Goal: Task Accomplishment & Management: Manage account settings

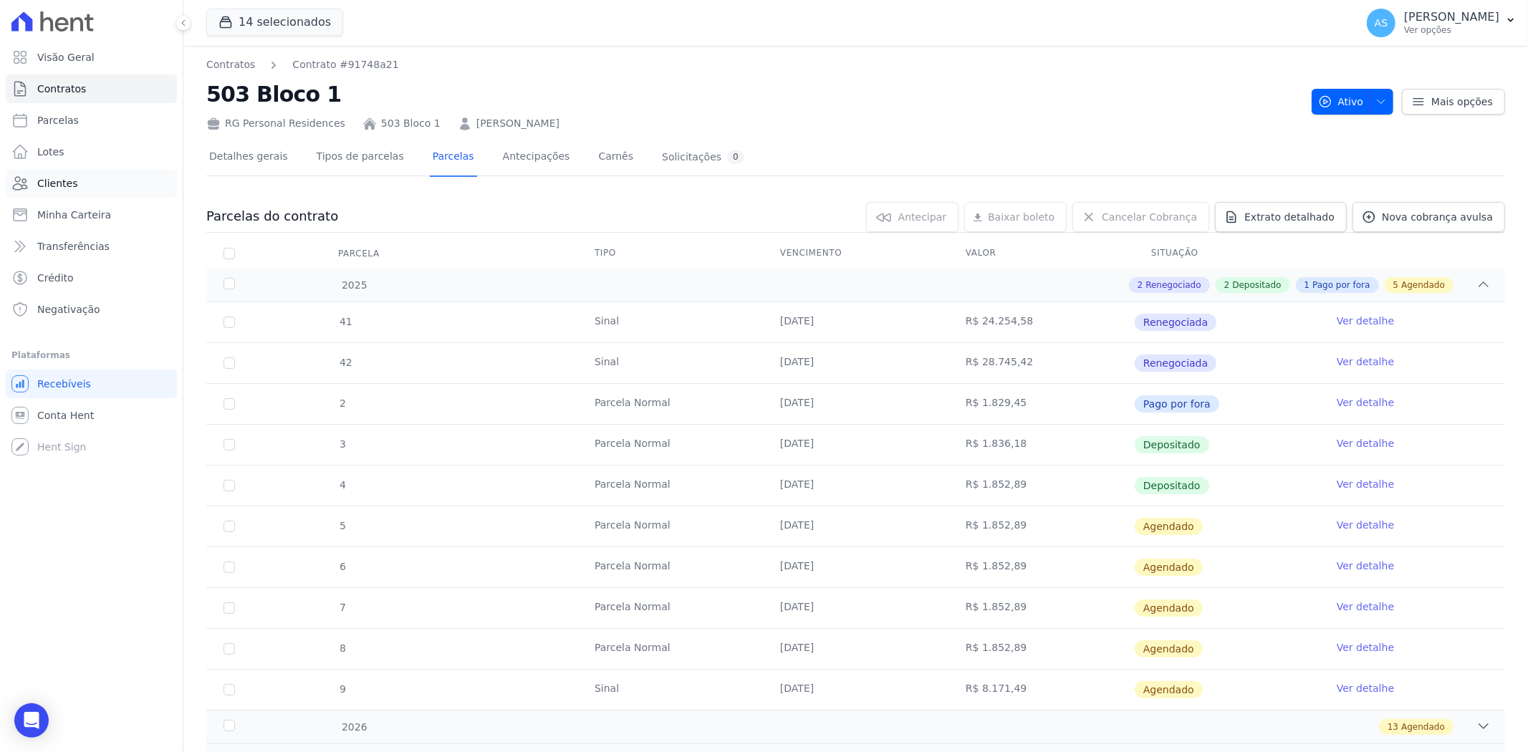
scroll to position [102, 0]
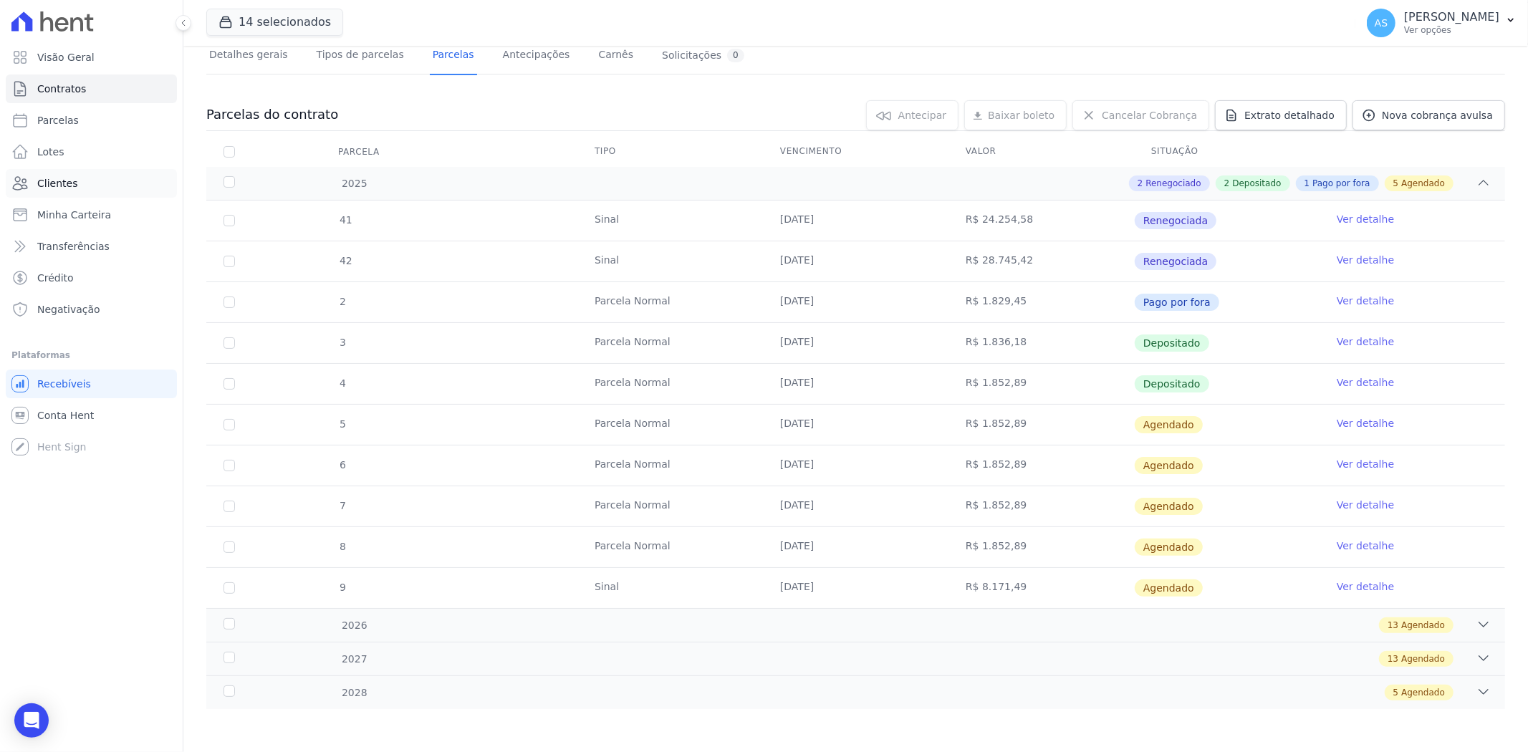
click at [45, 184] on span "Clientes" at bounding box center [57, 183] width 40 height 14
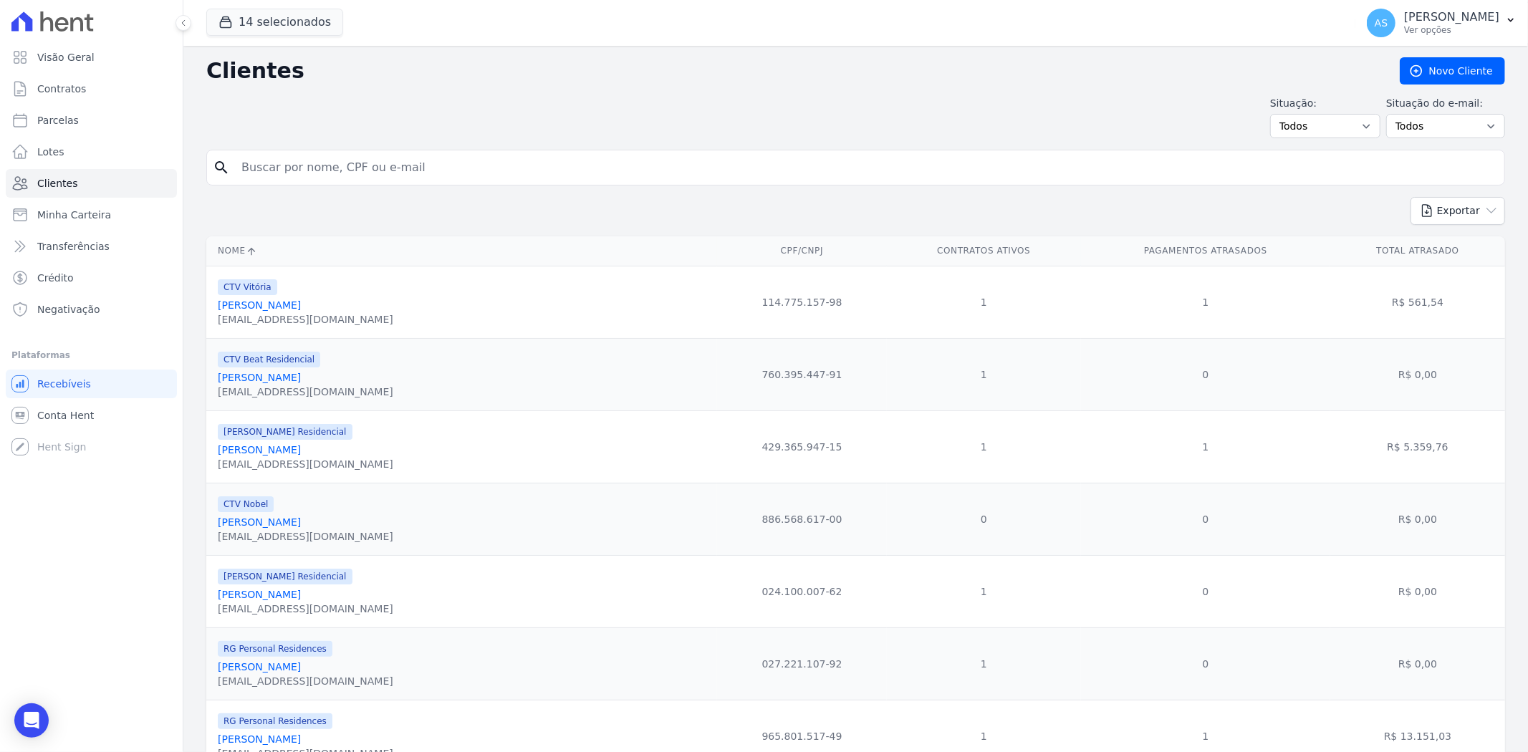
click at [282, 178] on input "search" at bounding box center [866, 167] width 1266 height 29
type input "RAQUEL"
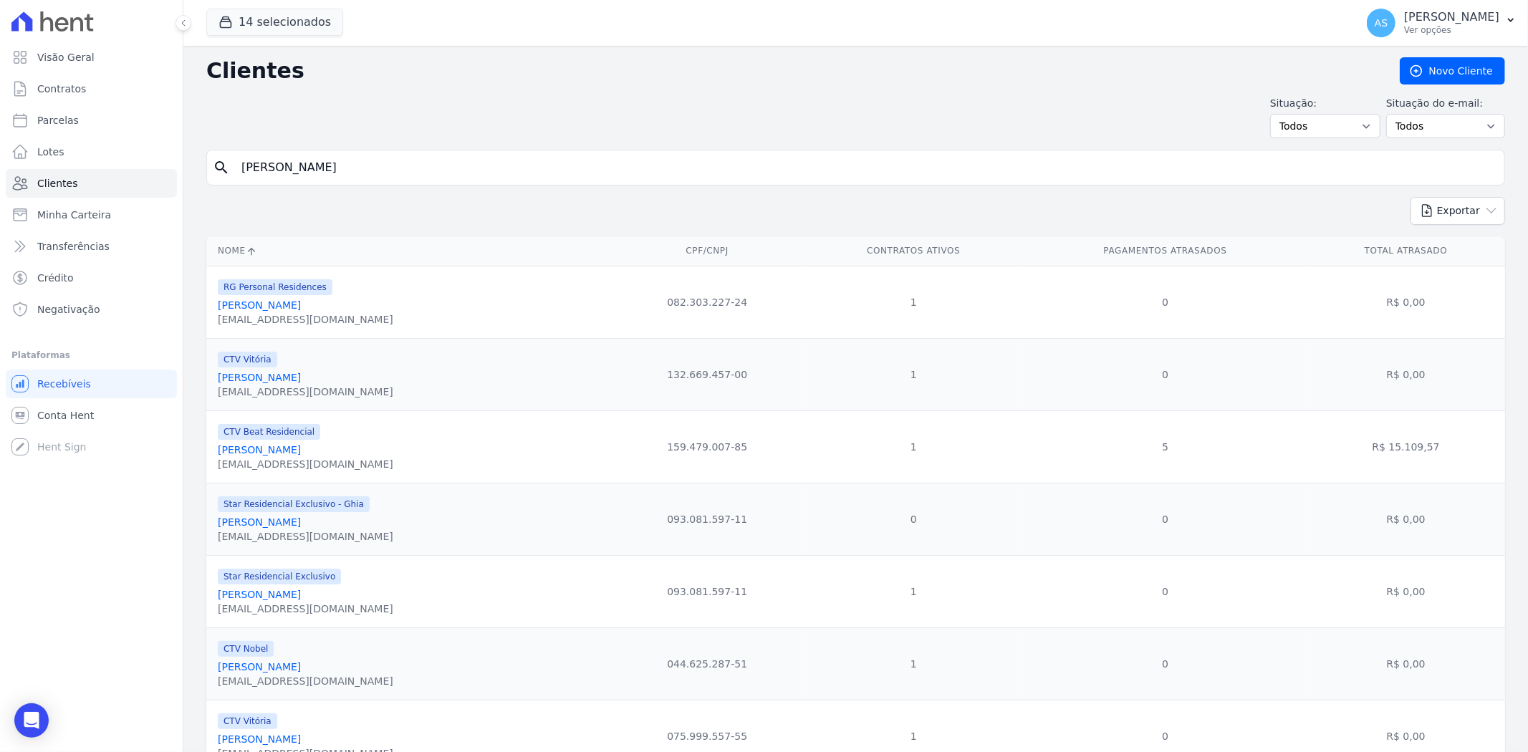
click at [266, 452] on link "Raquel Cristina Campos Reis" at bounding box center [259, 449] width 83 height 11
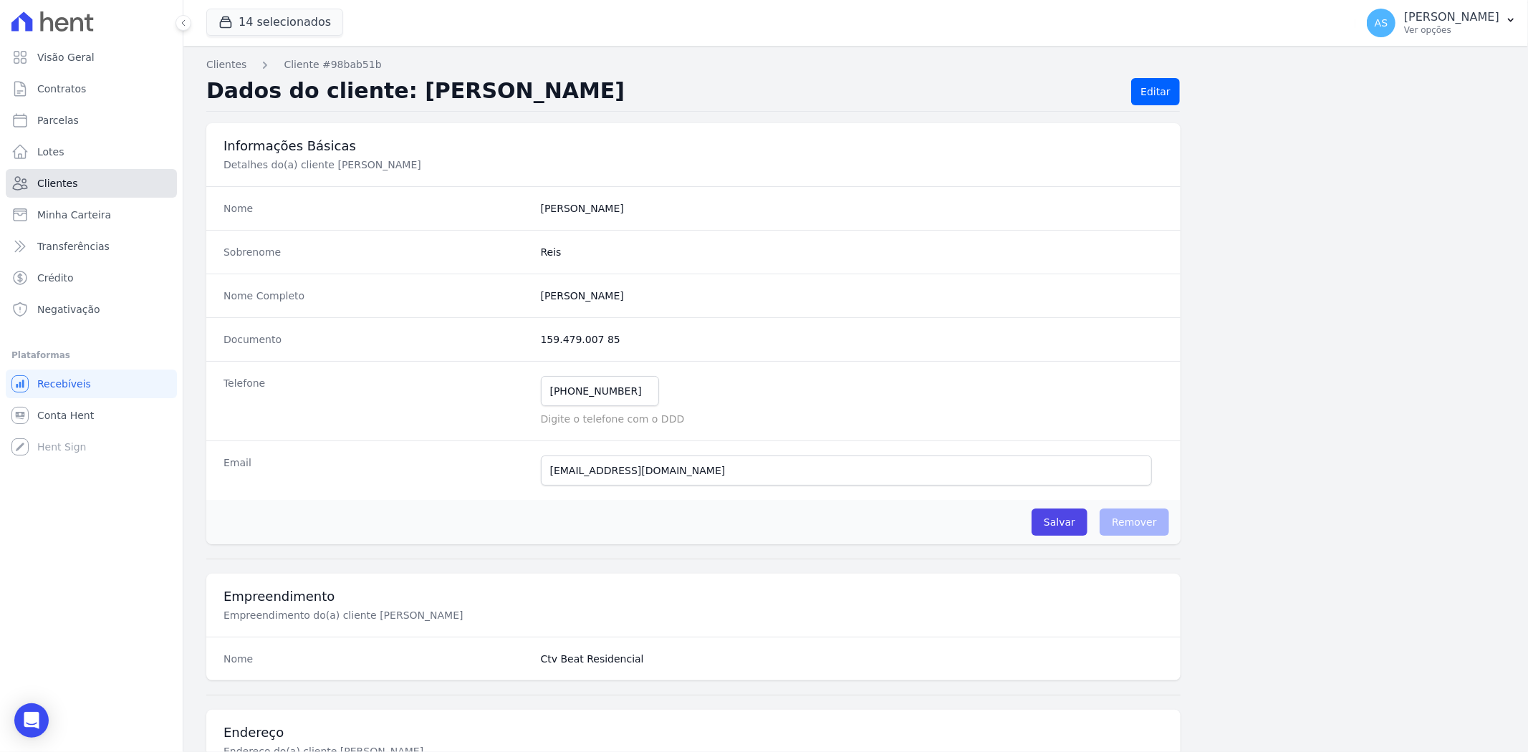
click at [65, 186] on span "Clientes" at bounding box center [57, 183] width 40 height 14
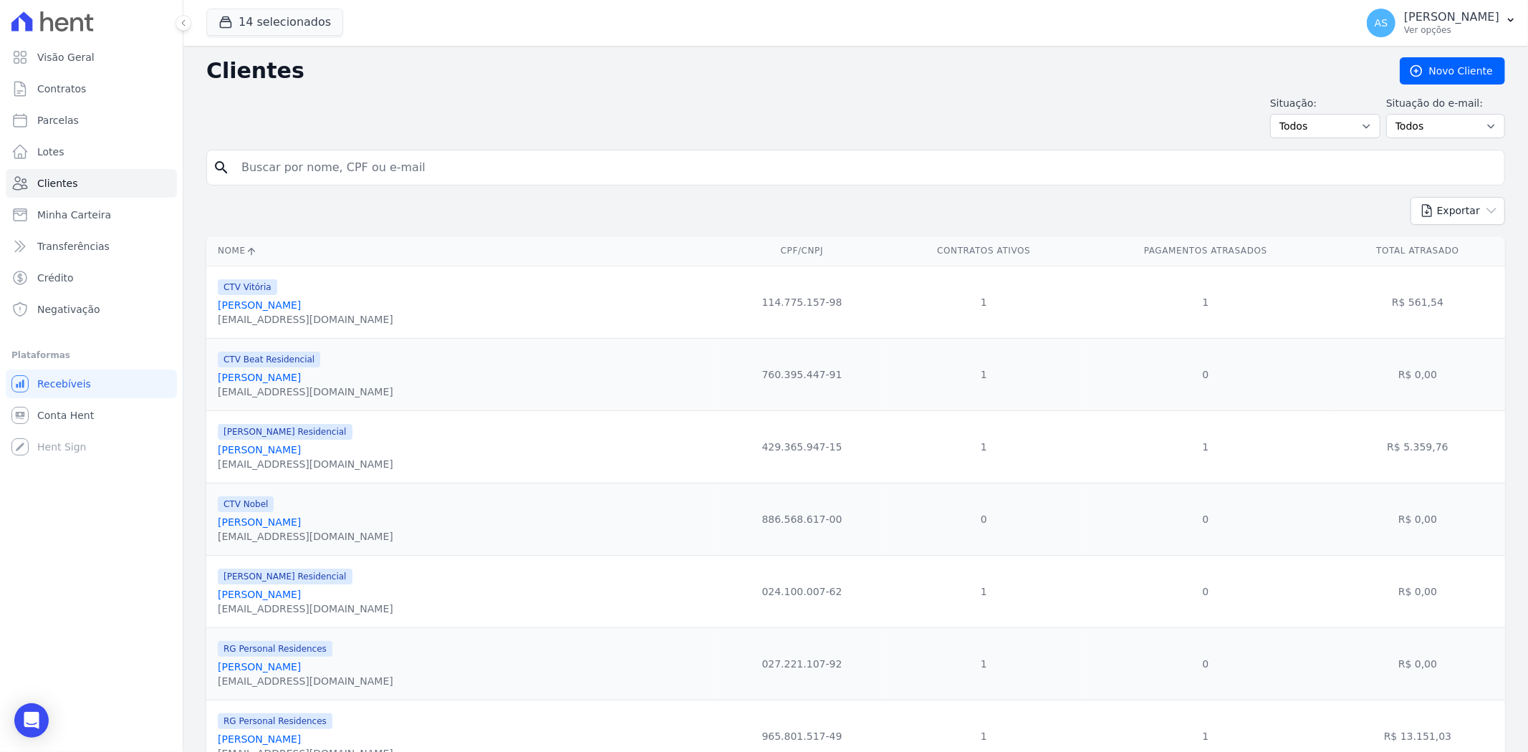
click at [296, 171] on input "search" at bounding box center [866, 167] width 1266 height 29
type input "arthur"
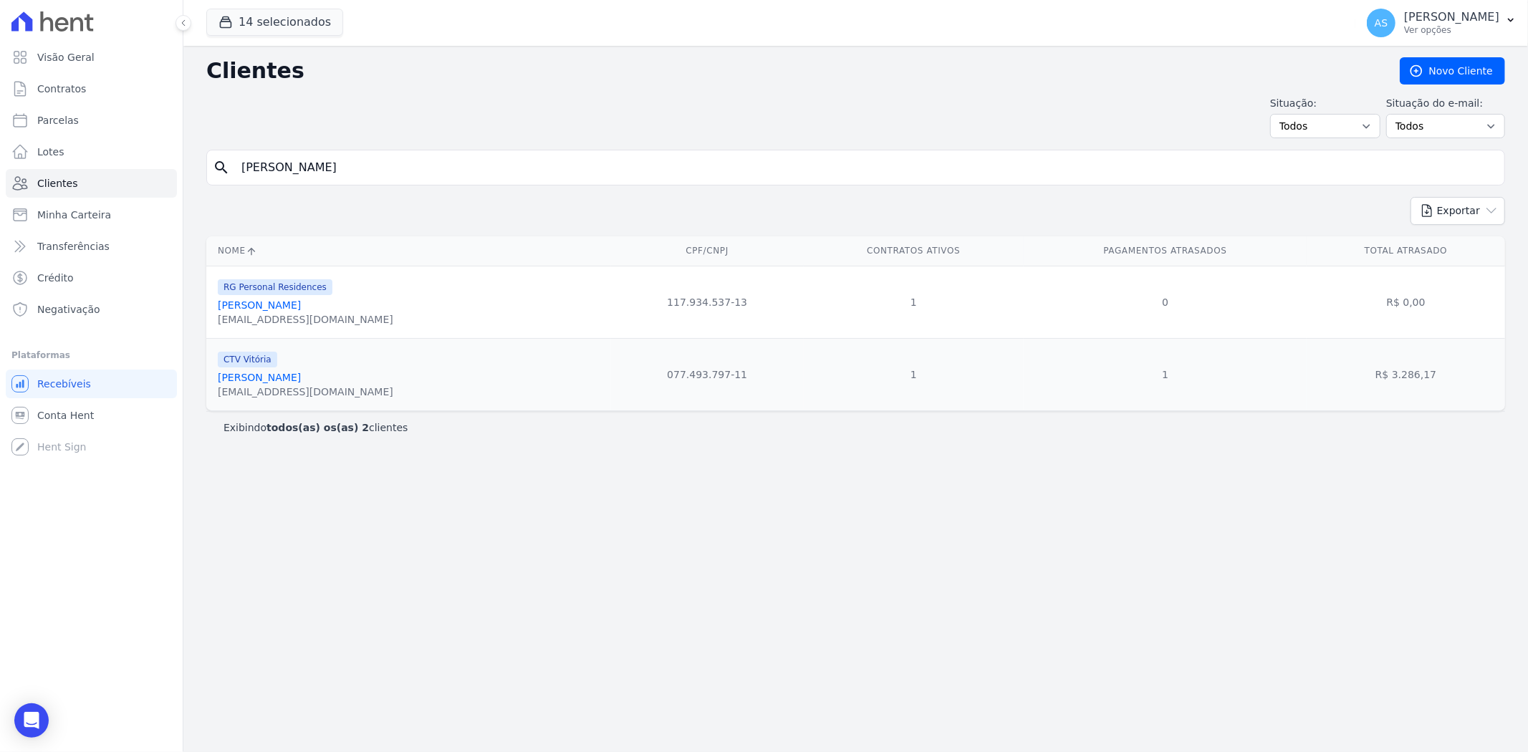
click at [279, 380] on link "Arthur Emílio Matheus Barbosa" at bounding box center [259, 377] width 83 height 11
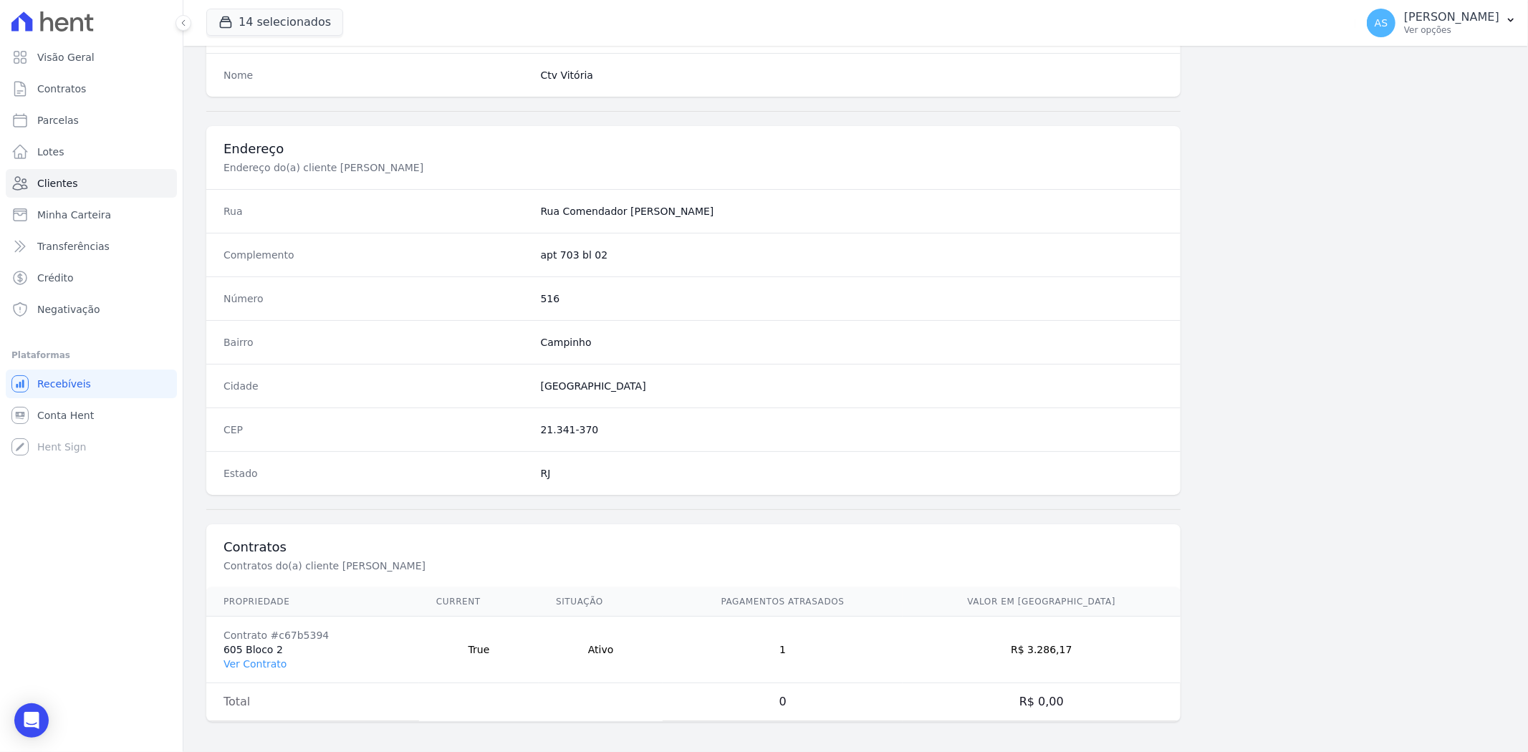
scroll to position [590, 0]
click at [234, 658] on link "Ver Contrato" at bounding box center [255, 659] width 63 height 11
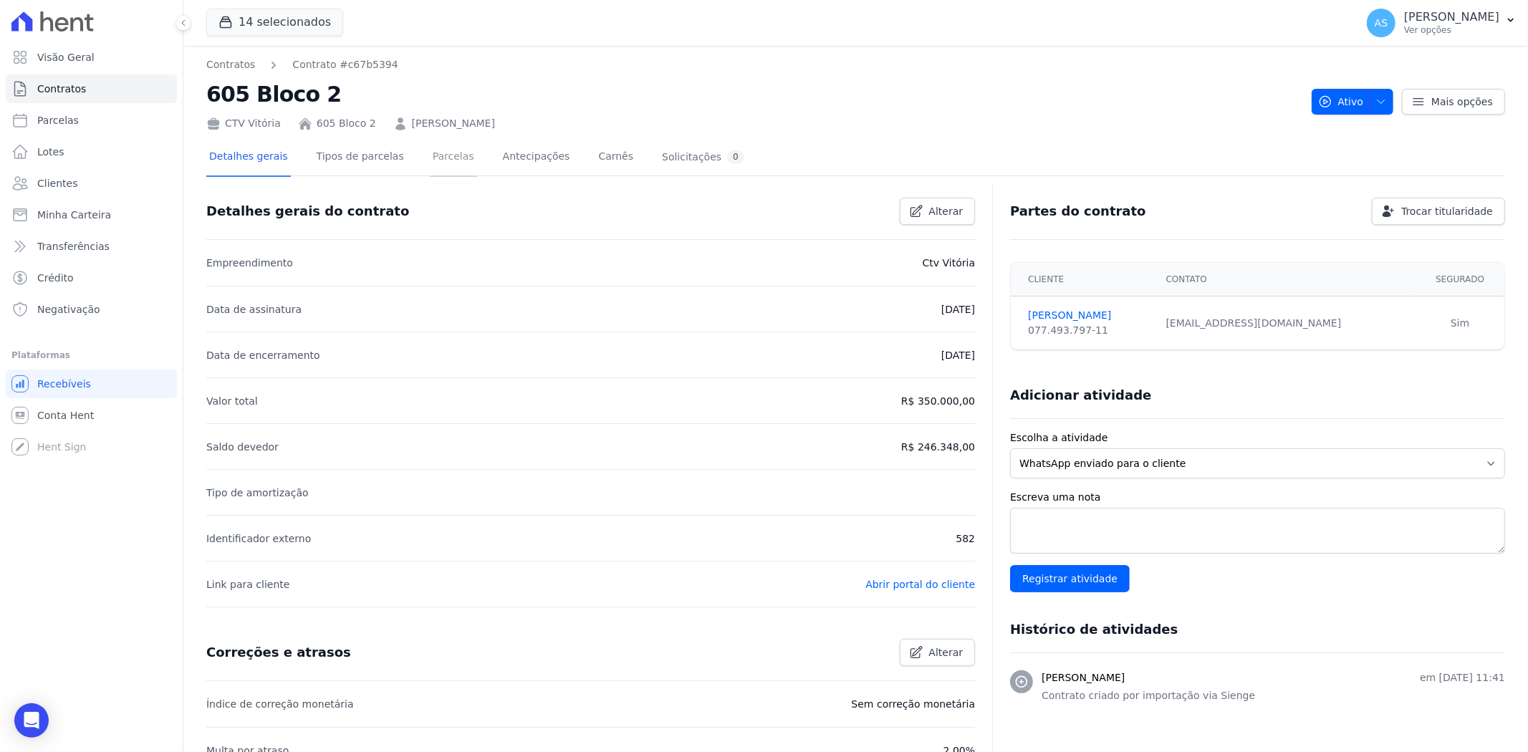
click at [436, 153] on link "Parcelas" at bounding box center [453, 158] width 47 height 38
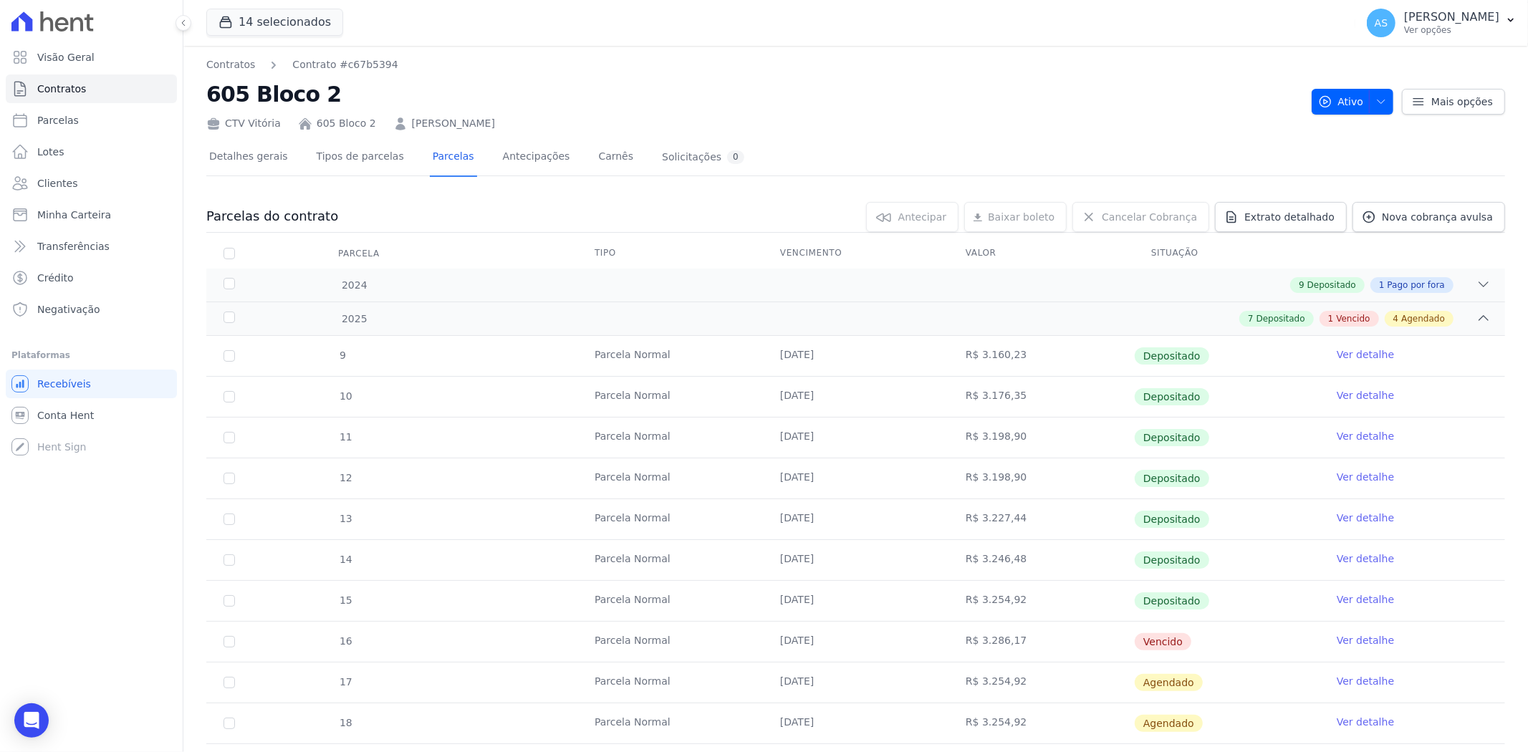
click at [1343, 642] on link "Ver detalhe" at bounding box center [1365, 640] width 57 height 14
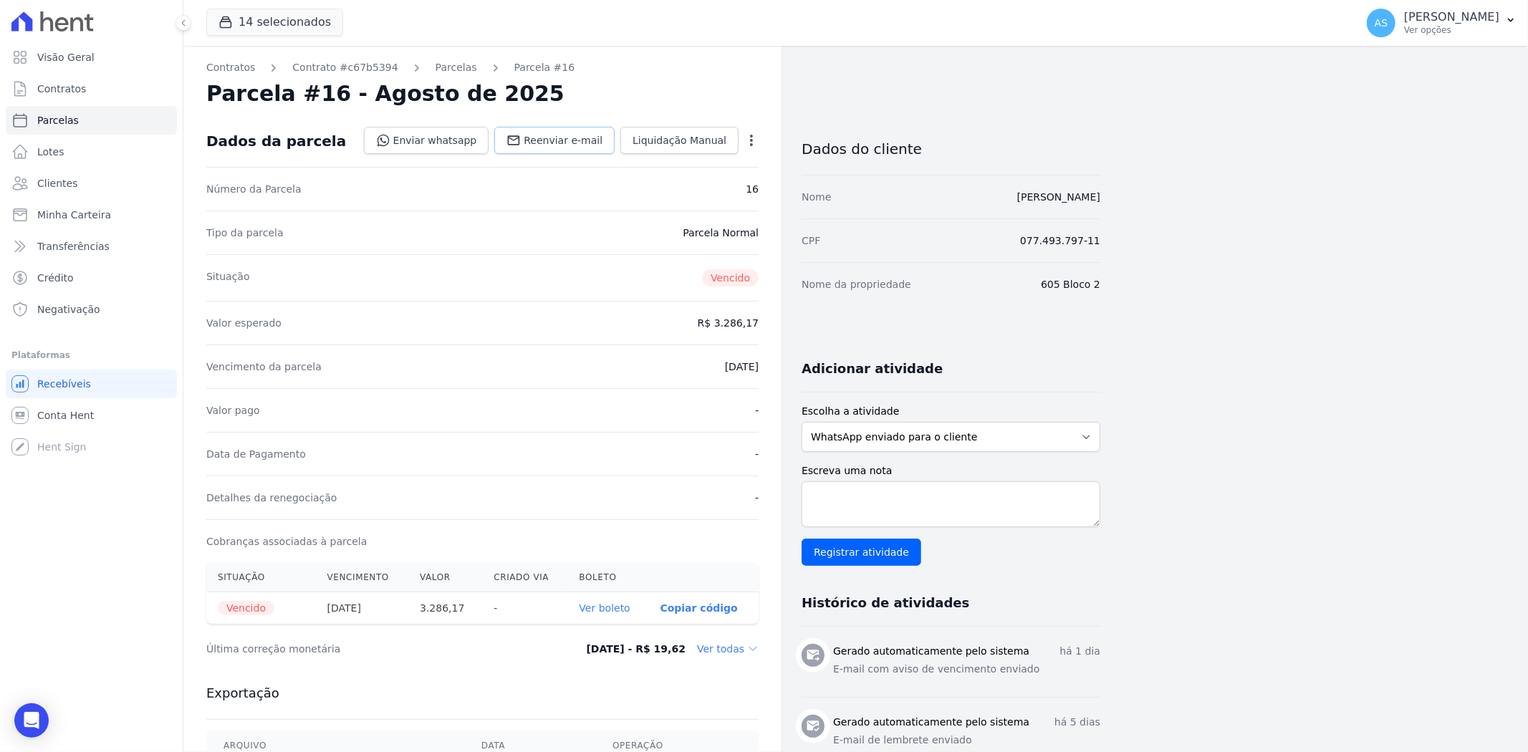
click at [585, 130] on link "Reenviar e-mail" at bounding box center [554, 140] width 120 height 27
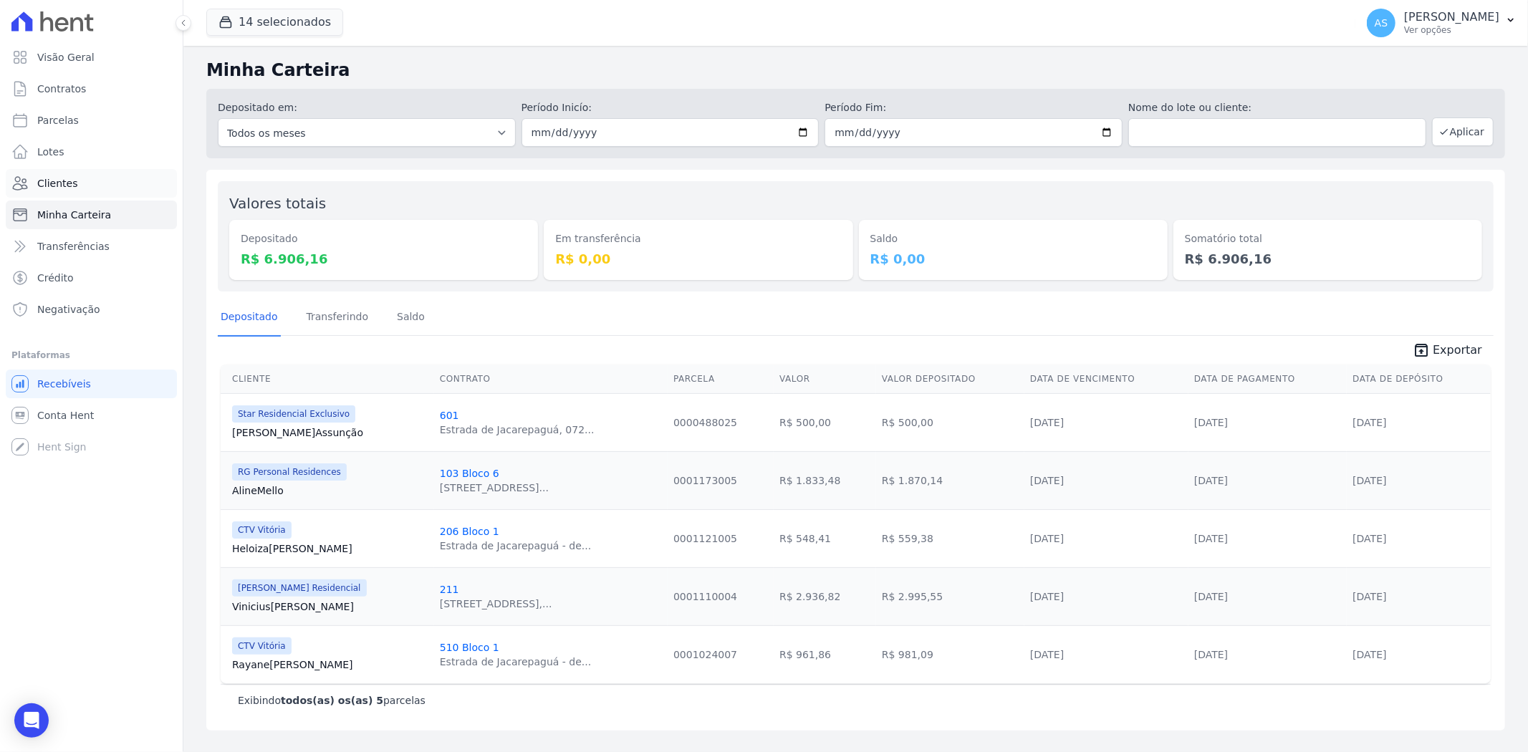
click at [52, 183] on span "Clientes" at bounding box center [57, 183] width 40 height 14
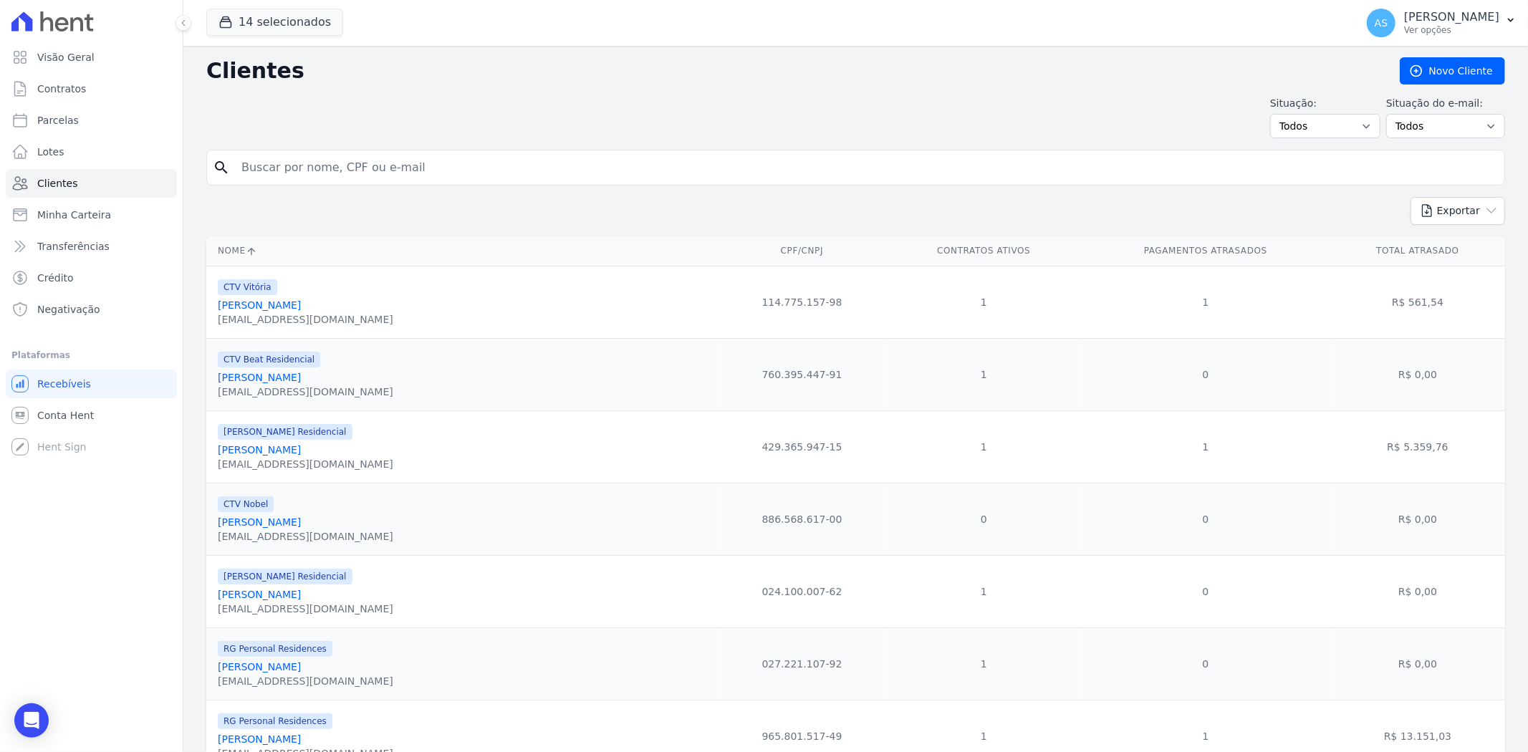
click at [271, 171] on input "search" at bounding box center [866, 167] width 1266 height 29
paste input "[PERSON_NAME]"
type input "[PERSON_NAME]"
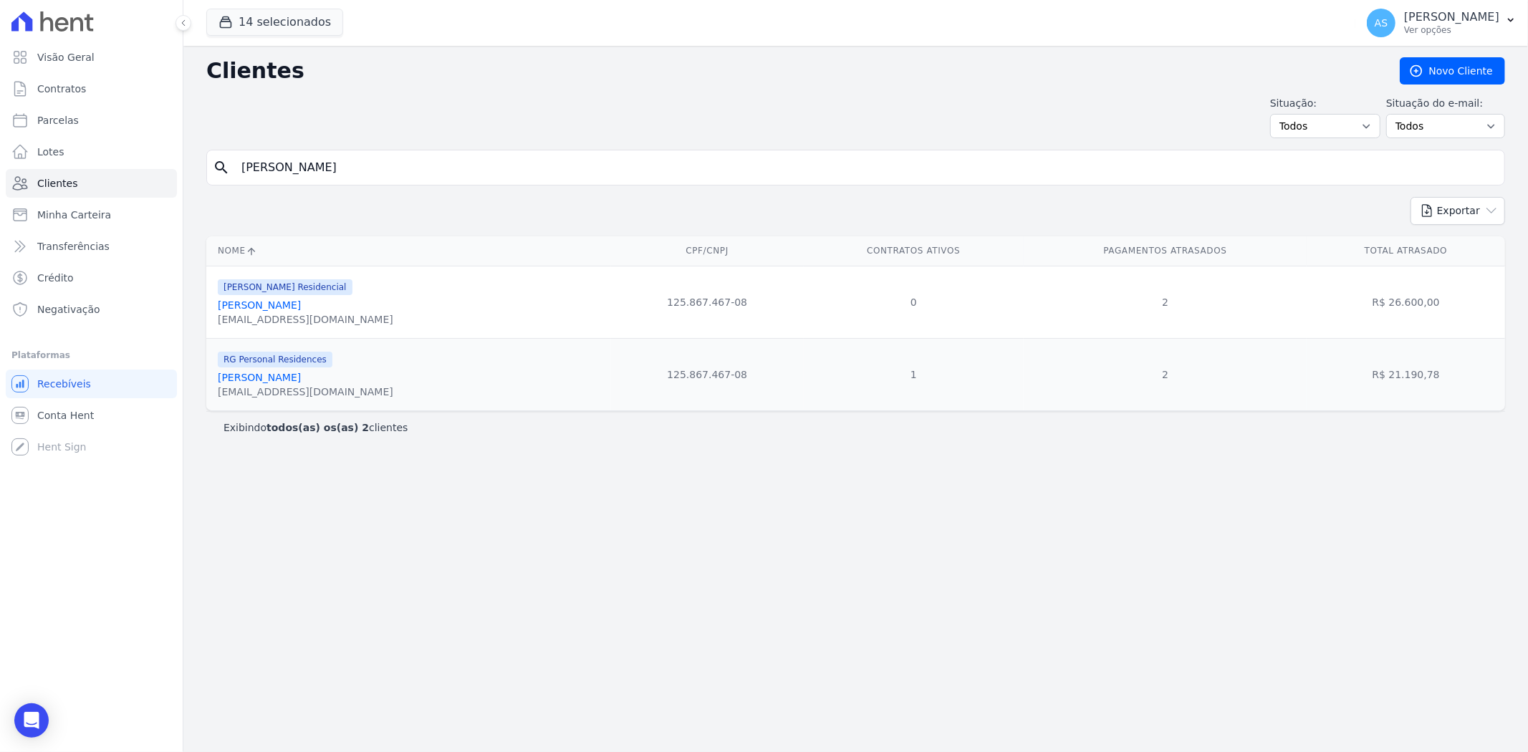
click at [265, 395] on div "[EMAIL_ADDRESS][DOMAIN_NAME]" at bounding box center [306, 392] width 176 height 14
click at [260, 376] on link "[PERSON_NAME]" at bounding box center [259, 377] width 83 height 11
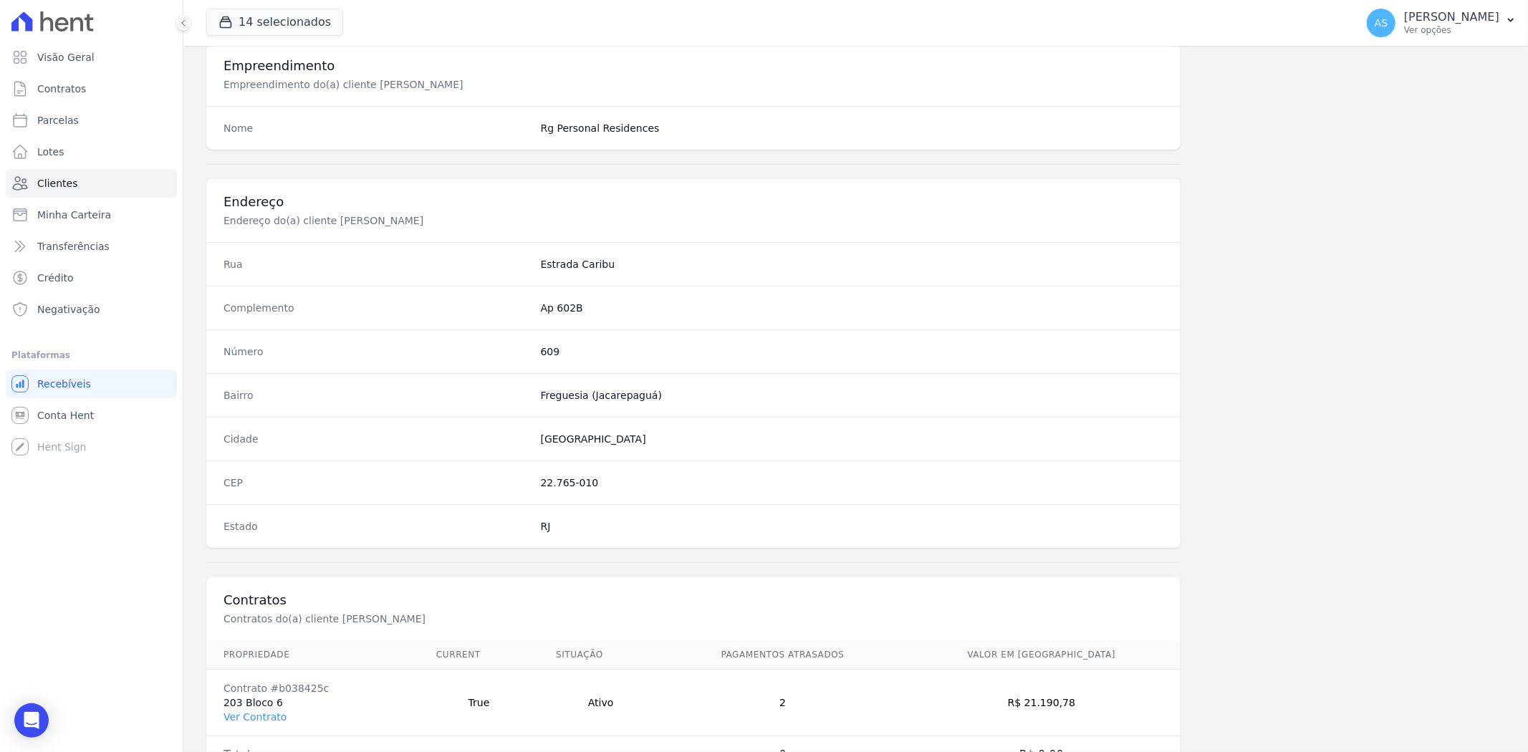
scroll to position [590, 0]
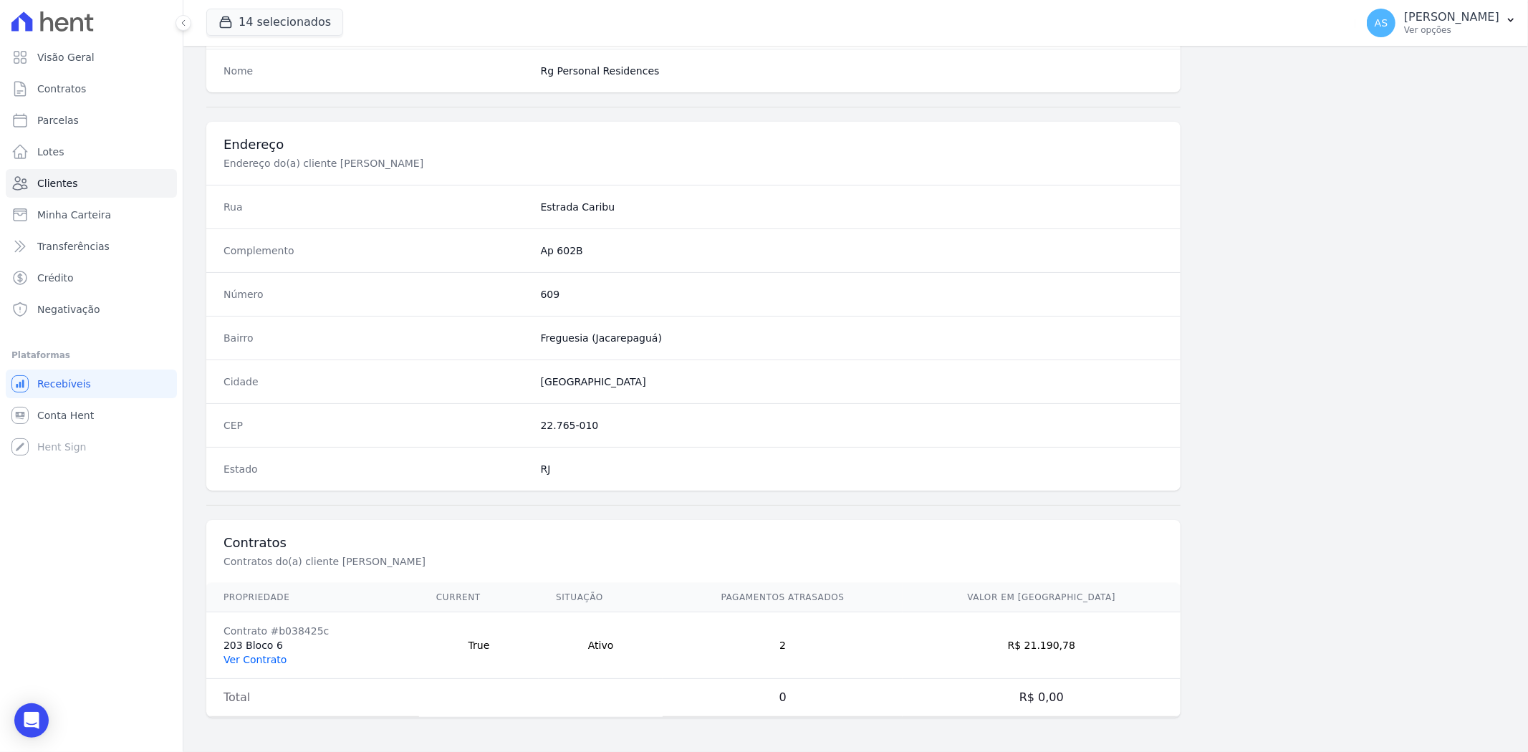
click at [248, 659] on link "Ver Contrato" at bounding box center [255, 659] width 63 height 11
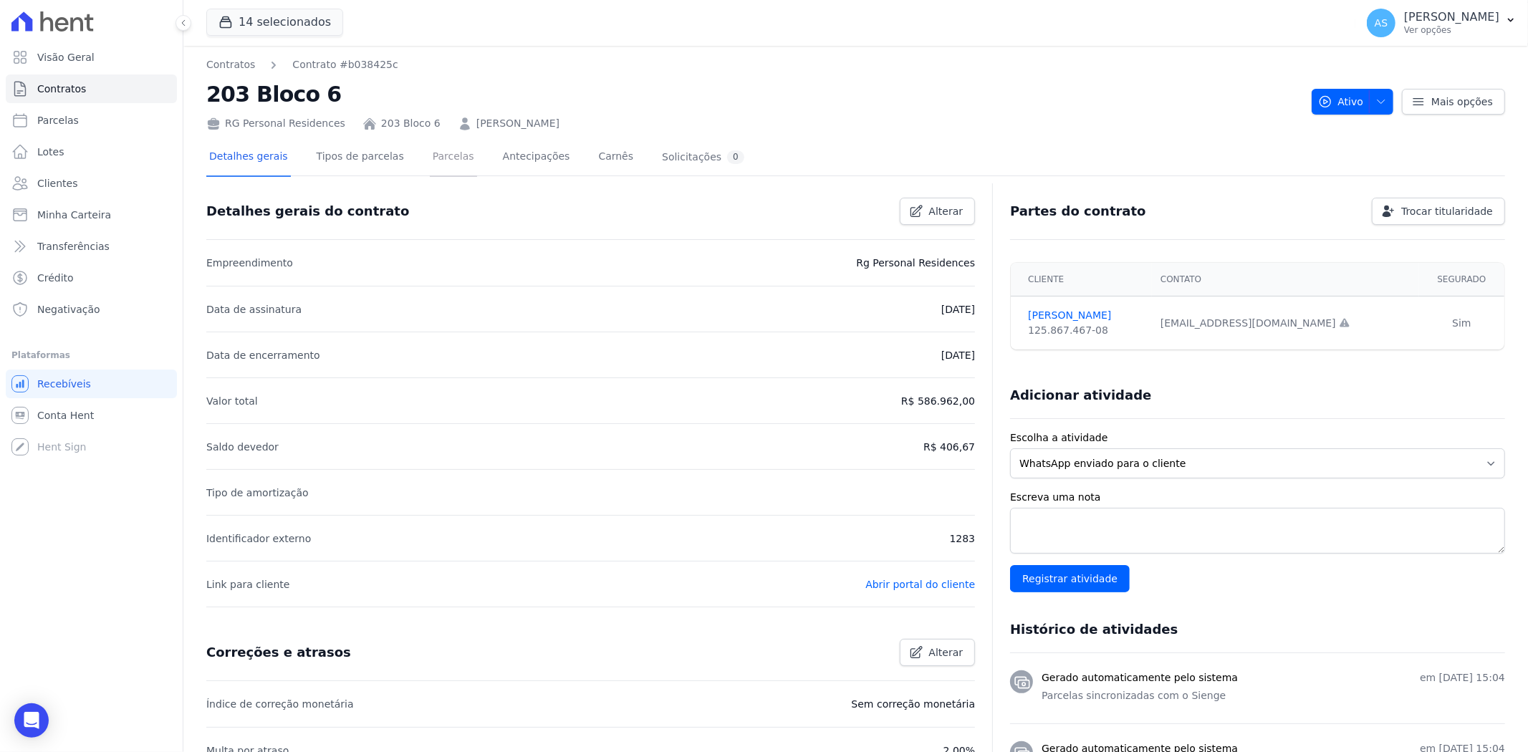
click at [439, 151] on link "Parcelas" at bounding box center [453, 158] width 47 height 38
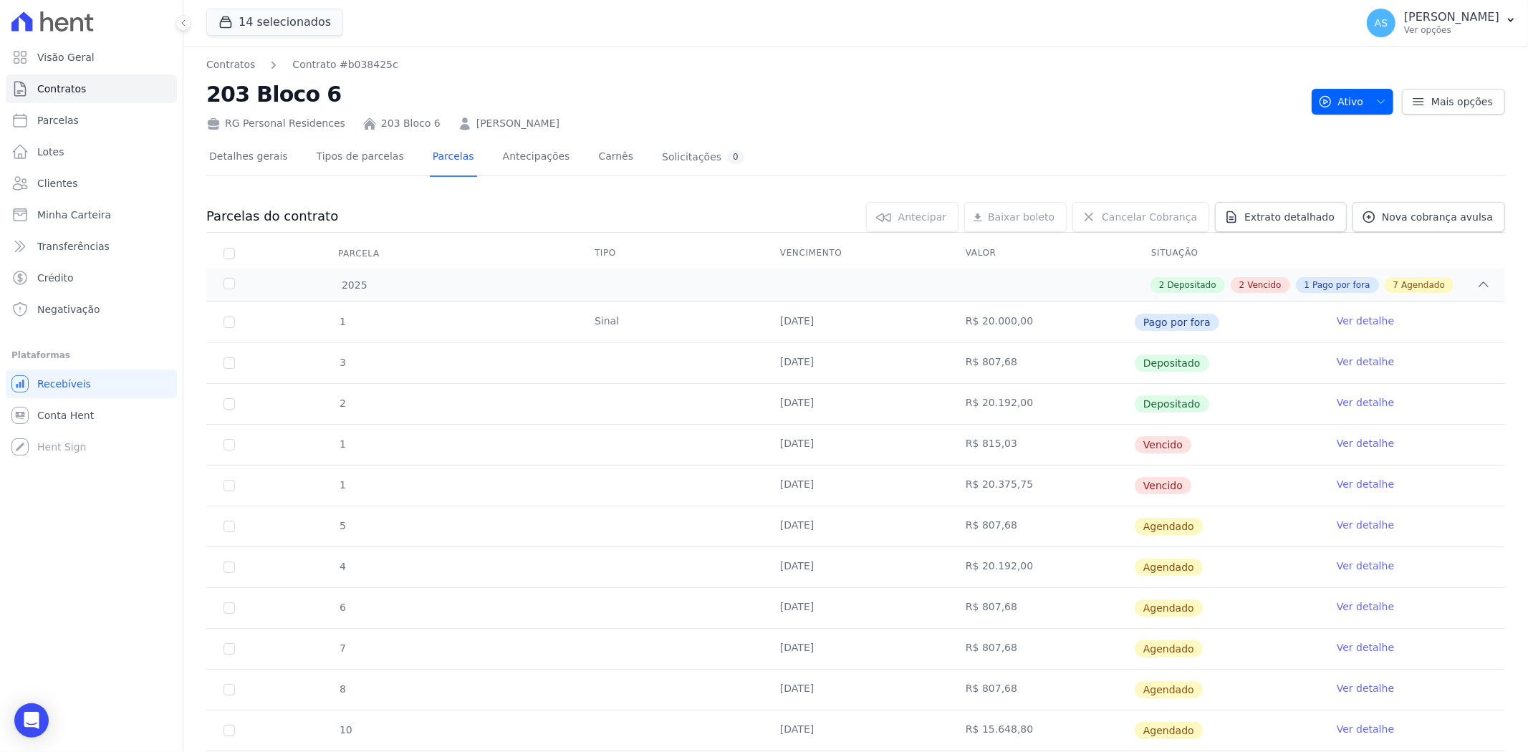
click at [1342, 440] on link "Ver detalhe" at bounding box center [1365, 443] width 57 height 14
click at [1358, 400] on link "Ver detalhe" at bounding box center [1365, 402] width 57 height 14
click at [1361, 444] on link "Ver detalhe" at bounding box center [1365, 443] width 57 height 14
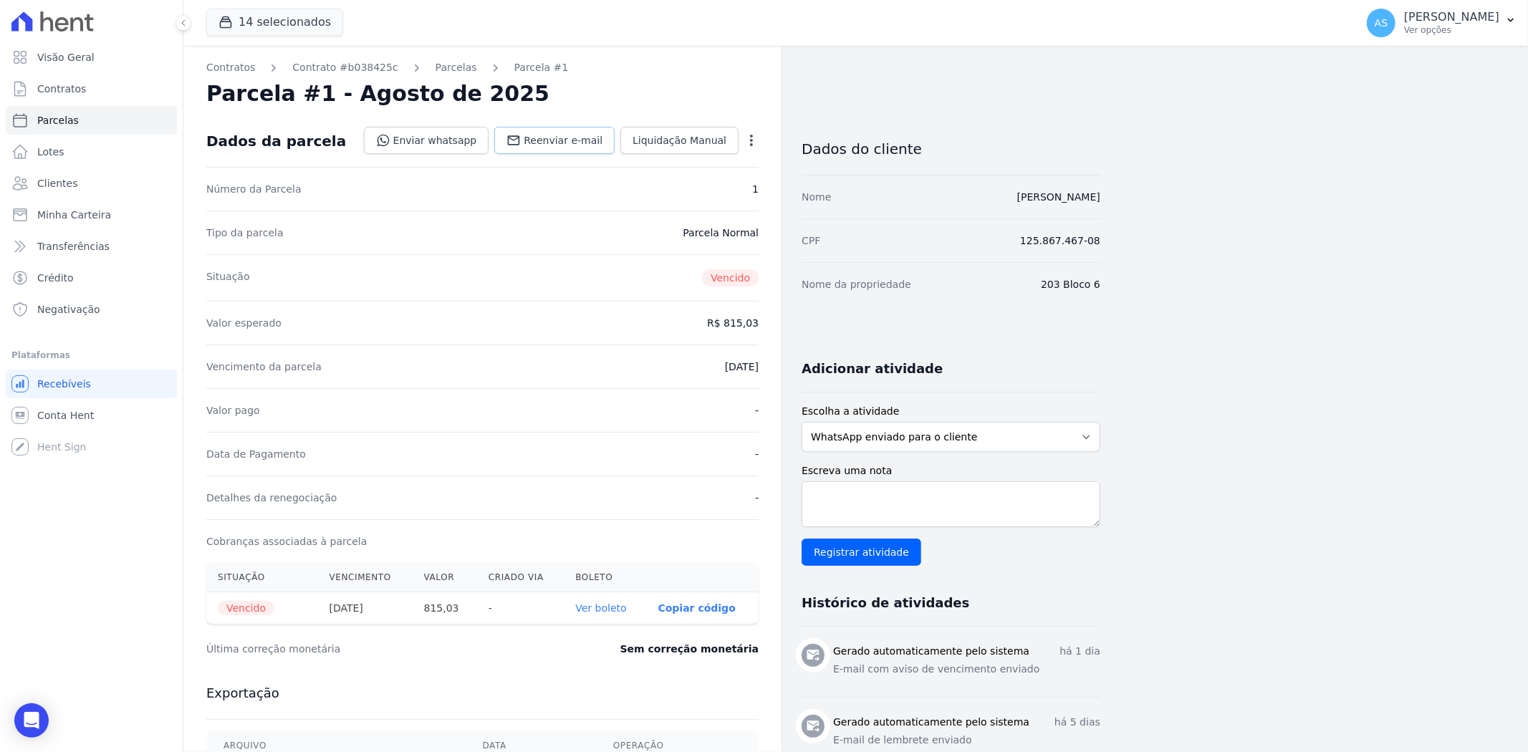
click at [562, 140] on span "Reenviar e-mail" at bounding box center [563, 140] width 79 height 14
click at [436, 67] on link "Parcelas" at bounding box center [457, 67] width 42 height 15
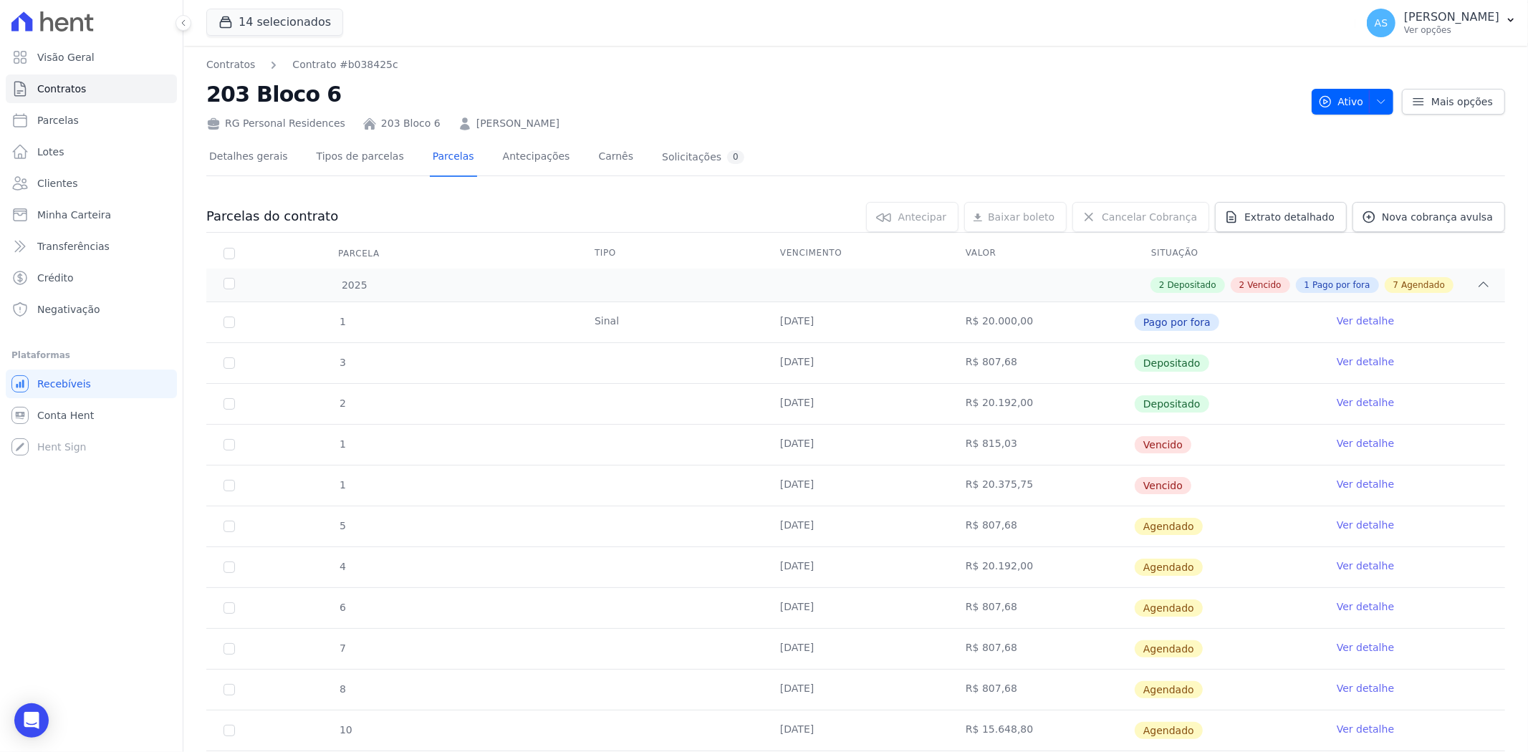
click at [1143, 488] on span "Vencido" at bounding box center [1163, 485] width 57 height 17
click at [1340, 485] on link "Ver detalhe" at bounding box center [1365, 484] width 57 height 14
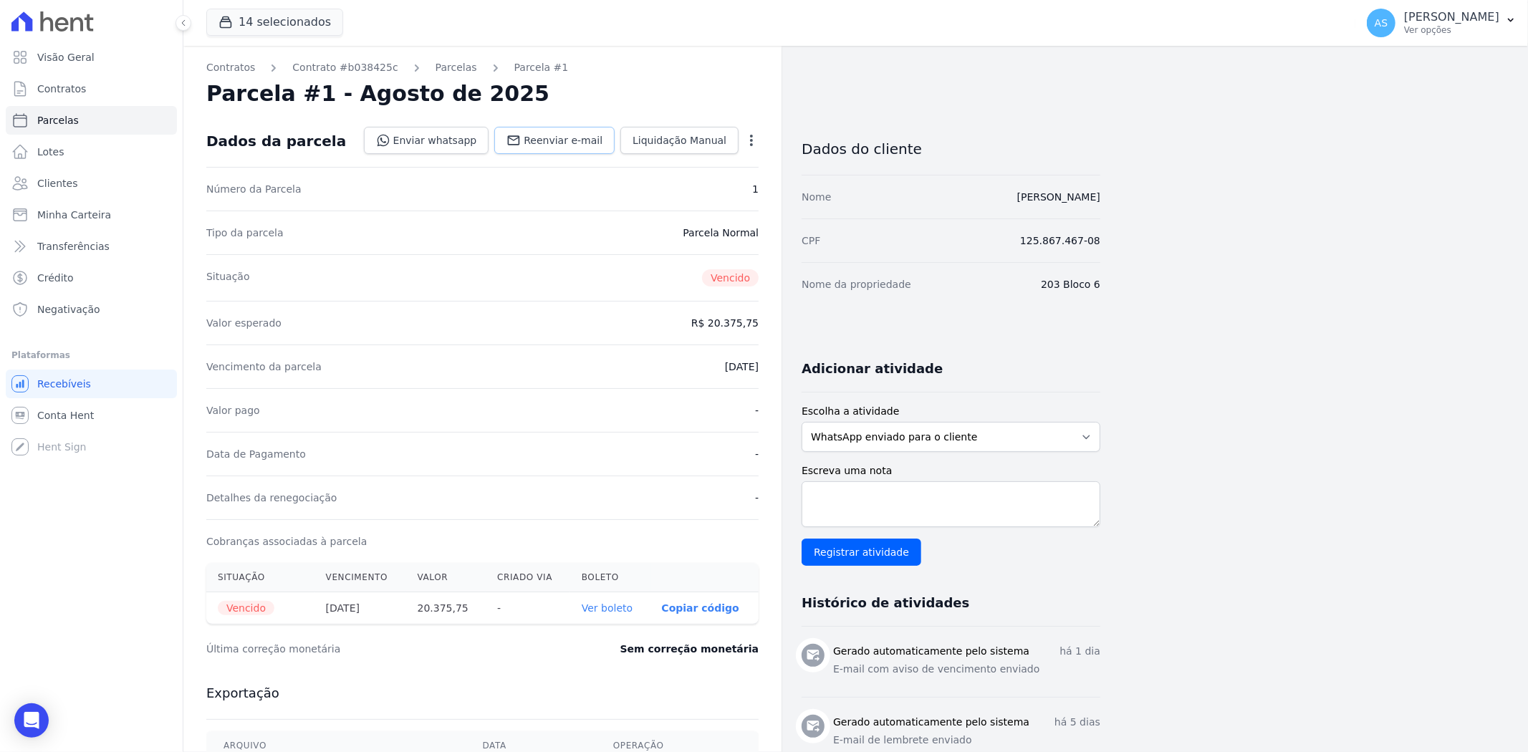
click at [579, 135] on span "Reenviar e-mail" at bounding box center [563, 140] width 79 height 14
click at [436, 67] on link "Parcelas" at bounding box center [457, 67] width 42 height 15
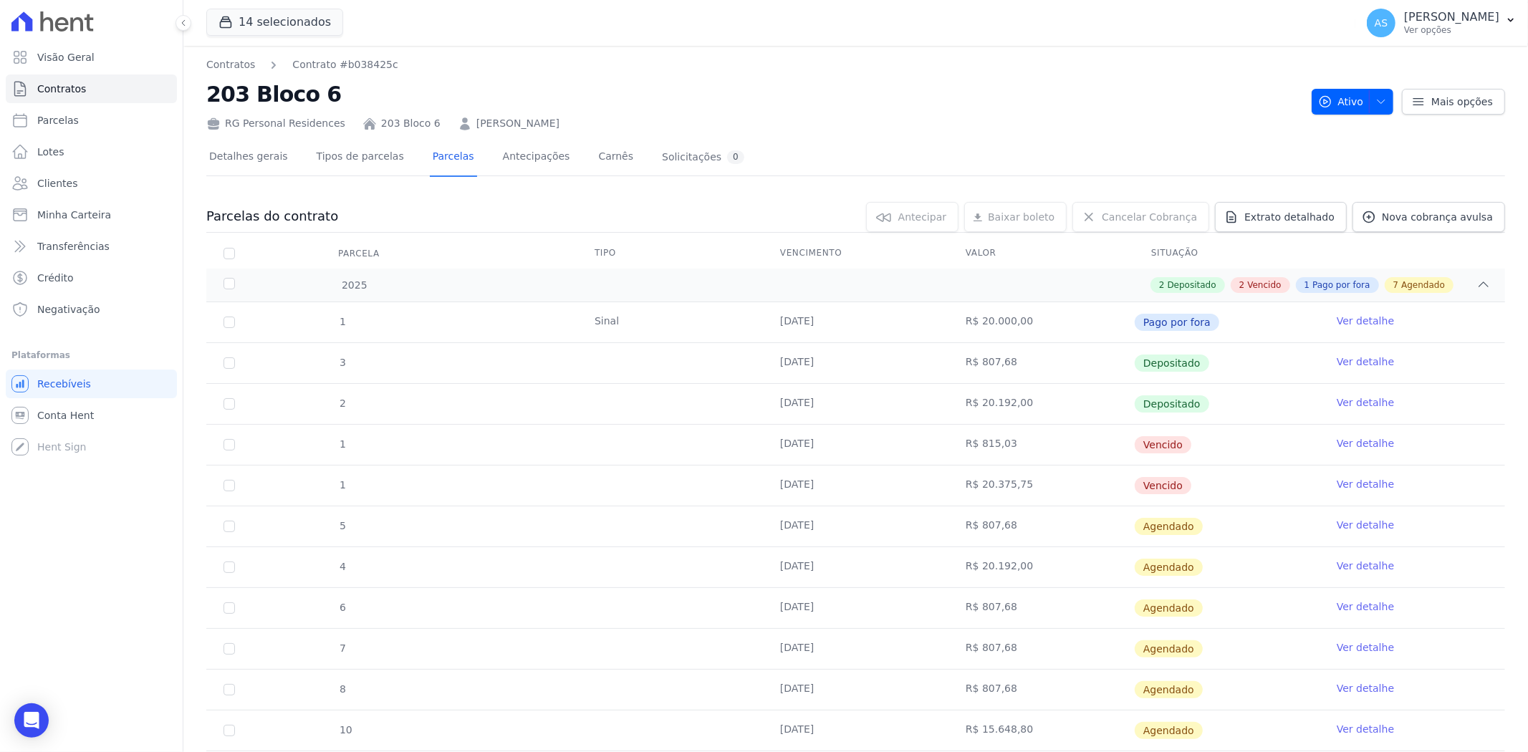
click at [536, 126] on link "[PERSON_NAME]" at bounding box center [517, 123] width 83 height 15
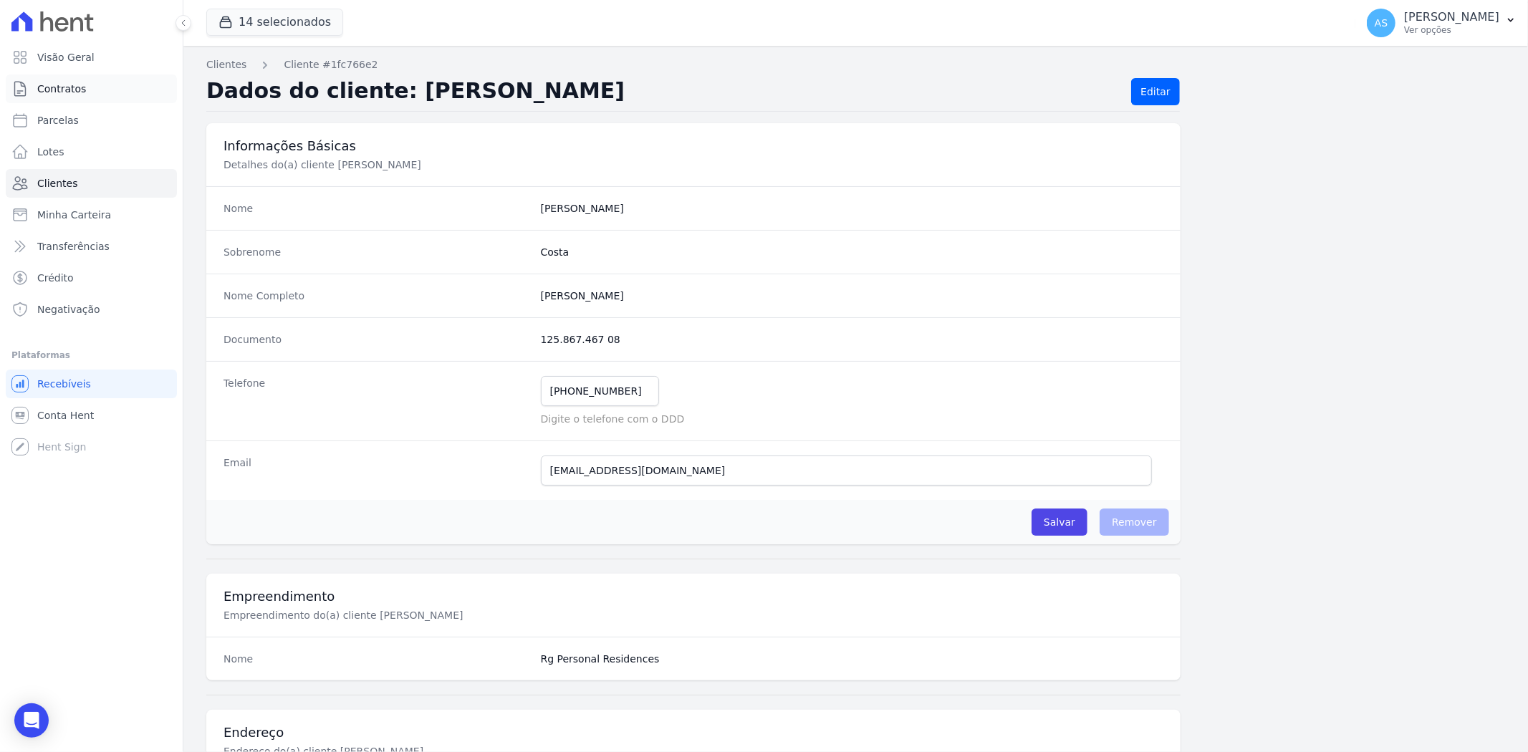
click at [59, 95] on span "Contratos" at bounding box center [61, 89] width 49 height 14
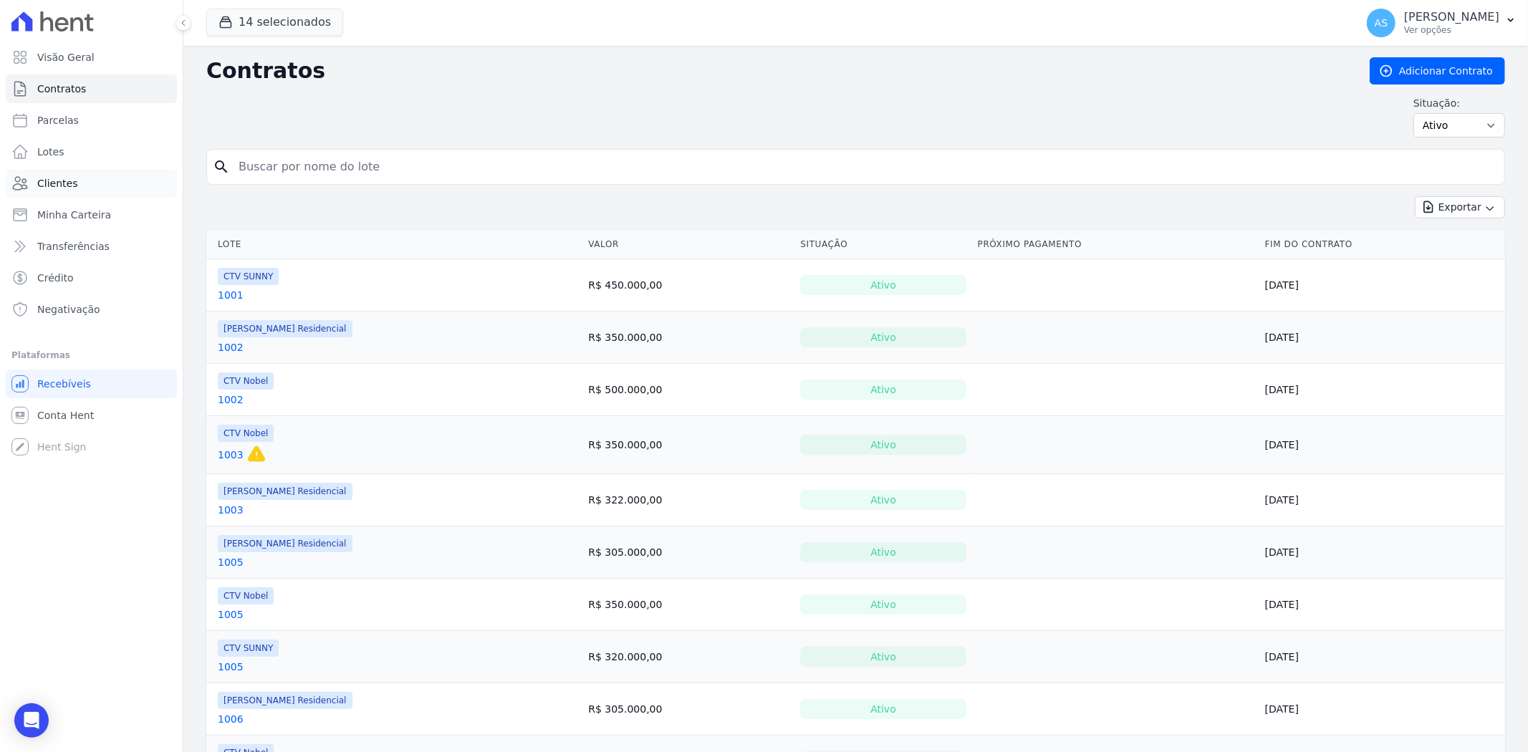
click at [48, 186] on span "Clientes" at bounding box center [57, 183] width 40 height 14
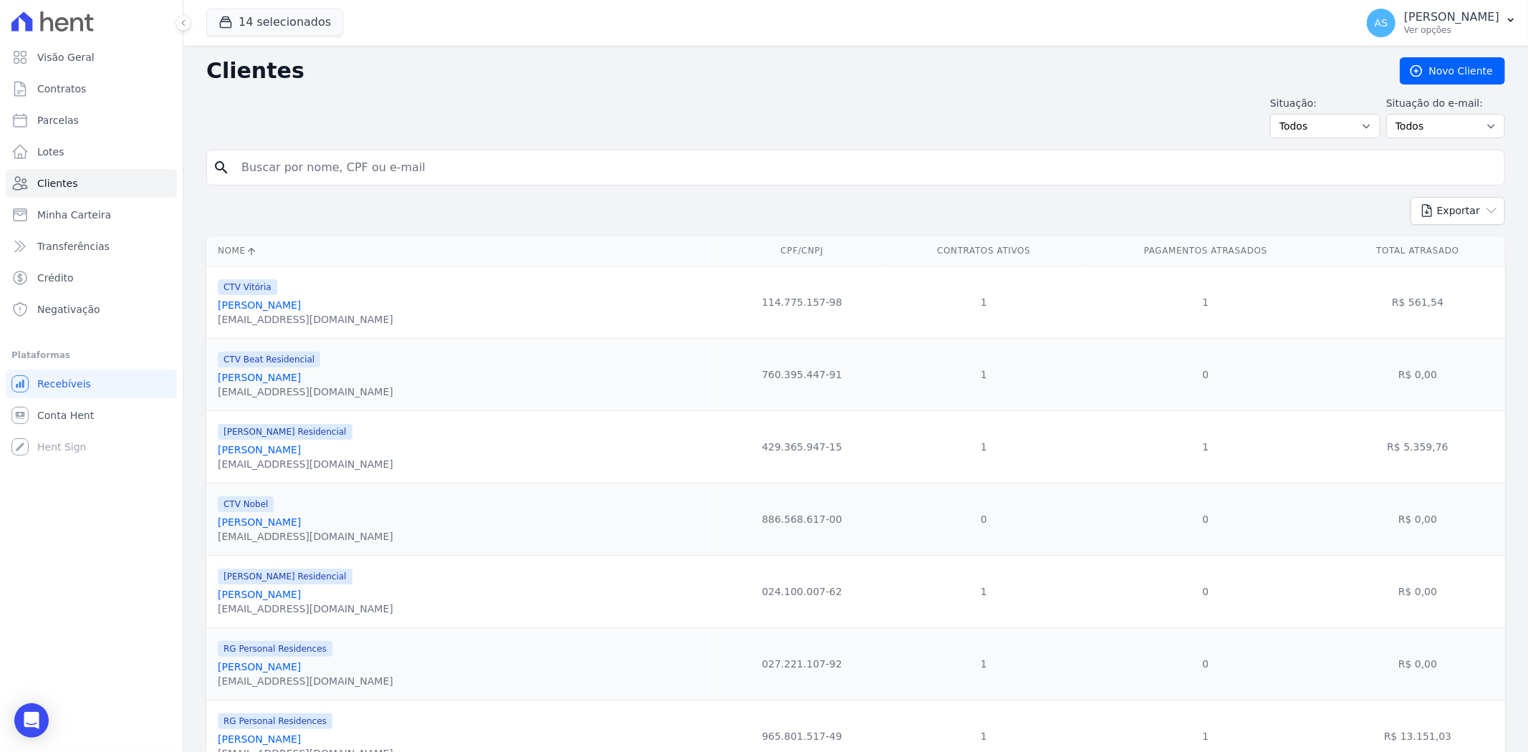
click at [298, 173] on input "search" at bounding box center [866, 167] width 1266 height 29
type input "dexter"
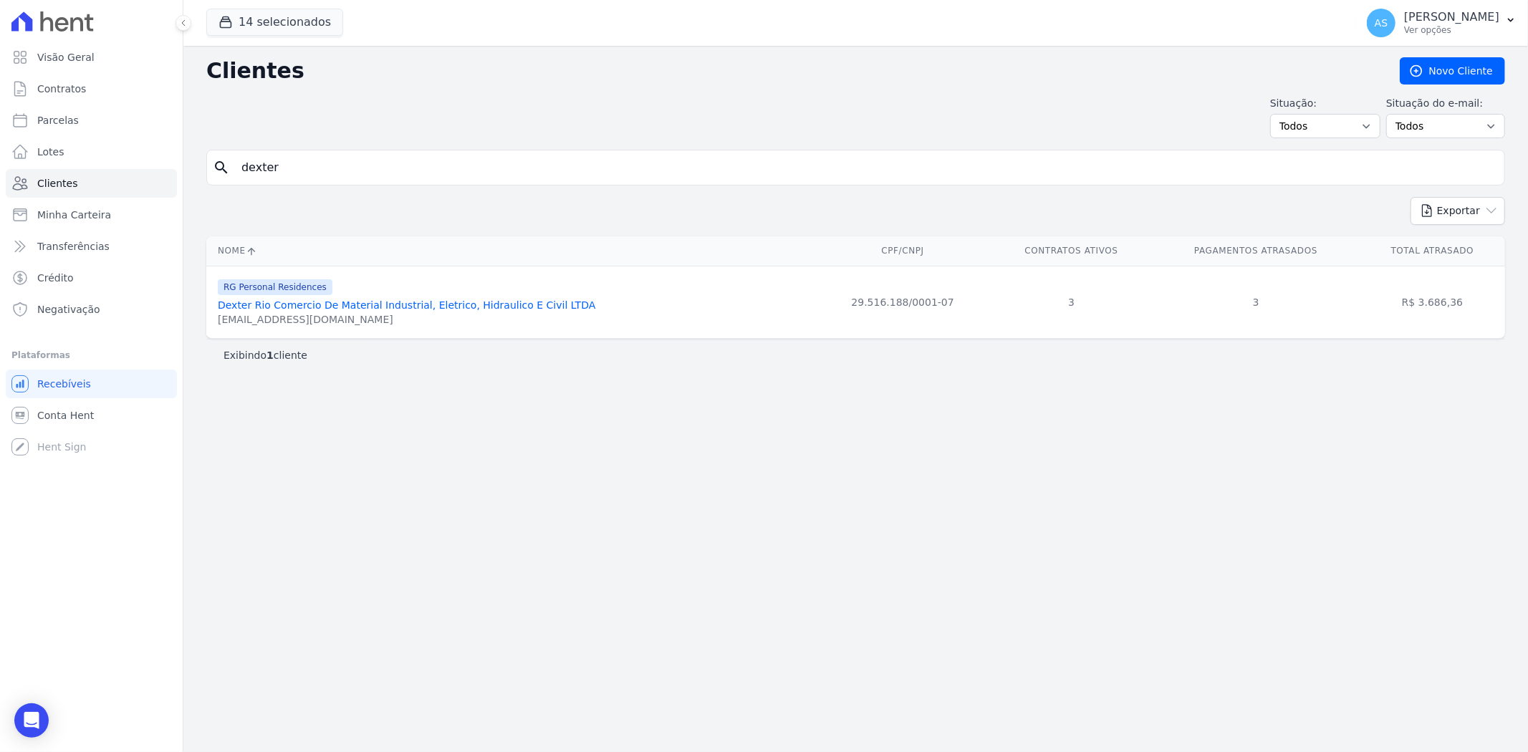
click at [347, 303] on link "Dexter Rio Comercio De Material Industrial, Eletrico, Hidraulico E Civil LTDA" at bounding box center [407, 304] width 378 height 11
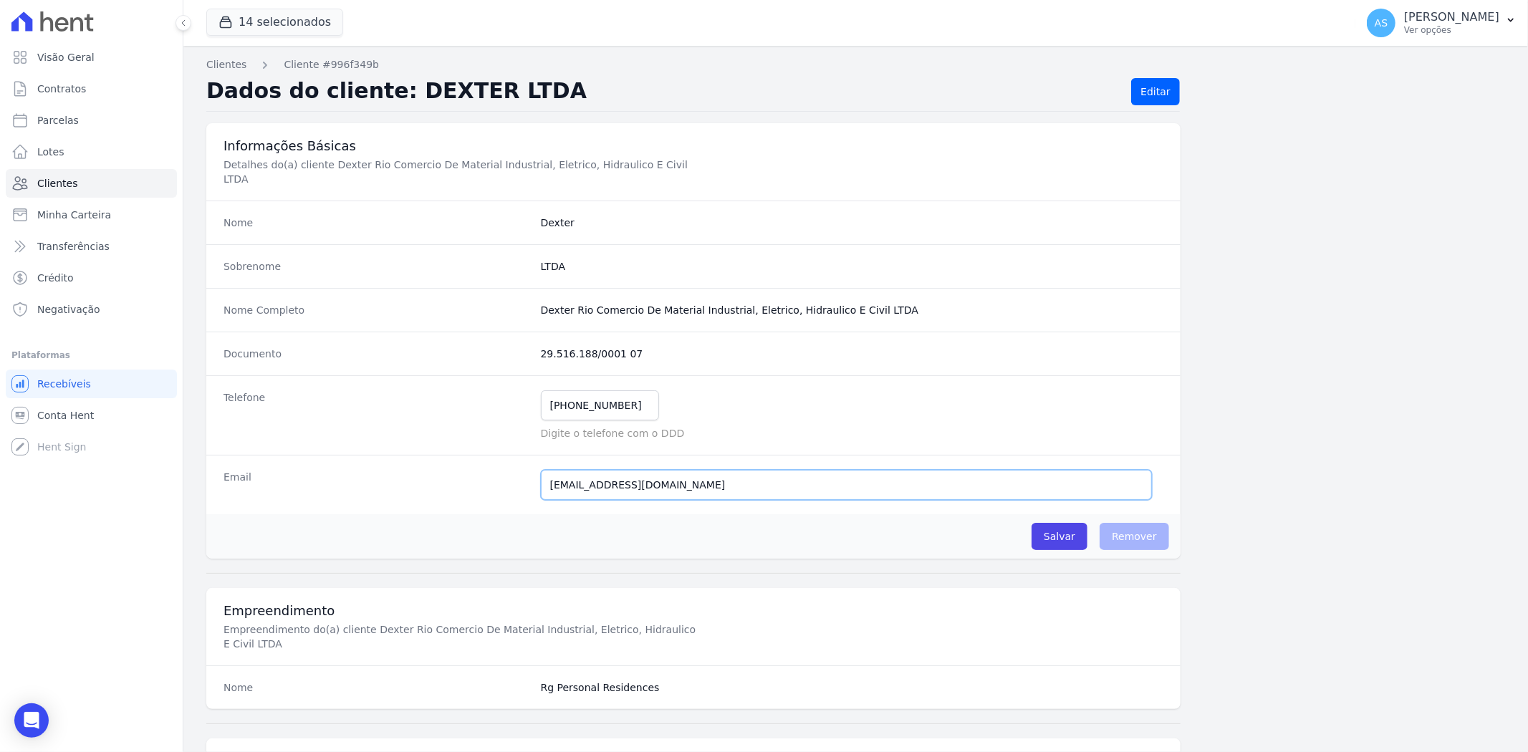
click at [582, 471] on input "[EMAIL_ADDRESS][DOMAIN_NAME]" at bounding box center [846, 485] width 611 height 30
click at [741, 518] on div "Salvar O cliente está associado a algum contrato Remover" at bounding box center [693, 536] width 974 height 44
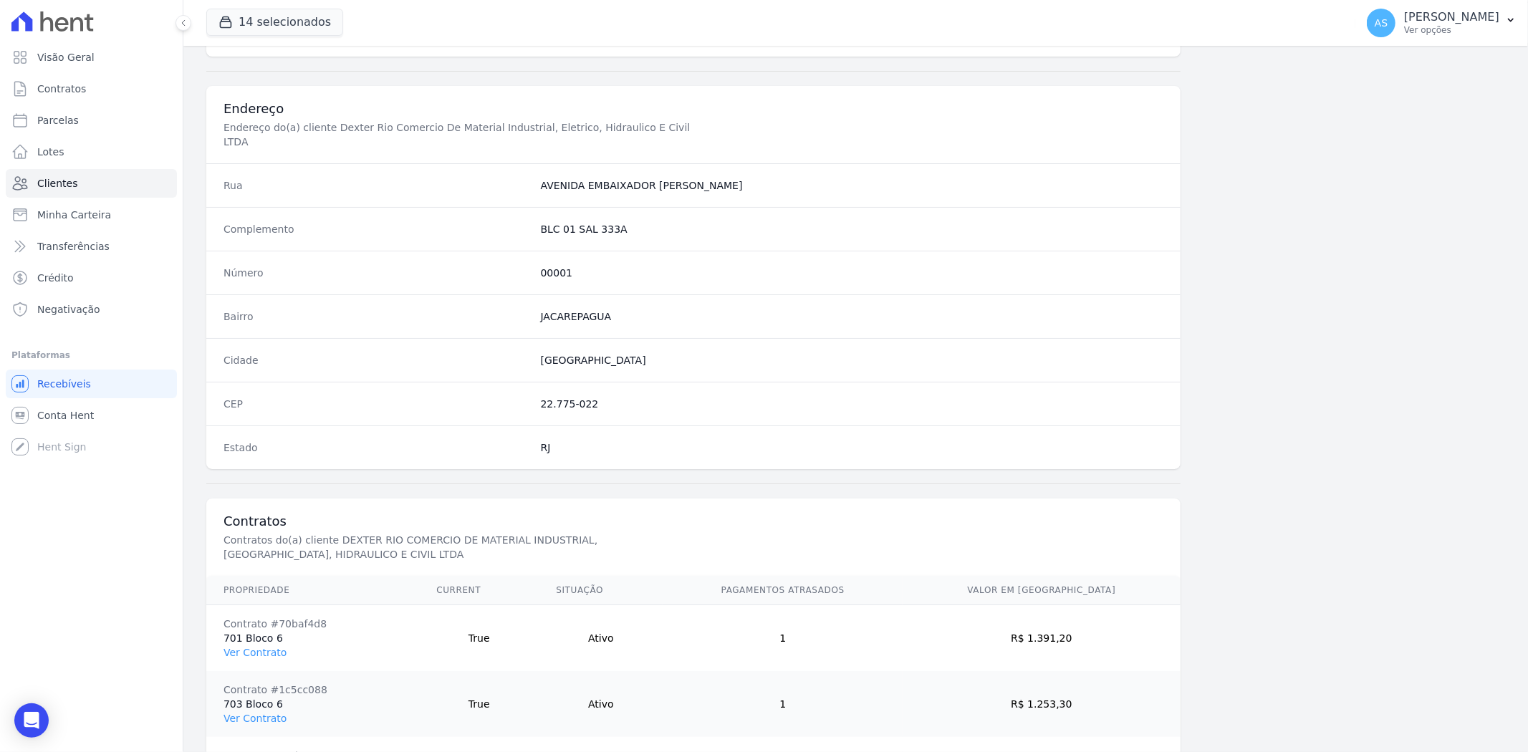
scroll to position [736, 0]
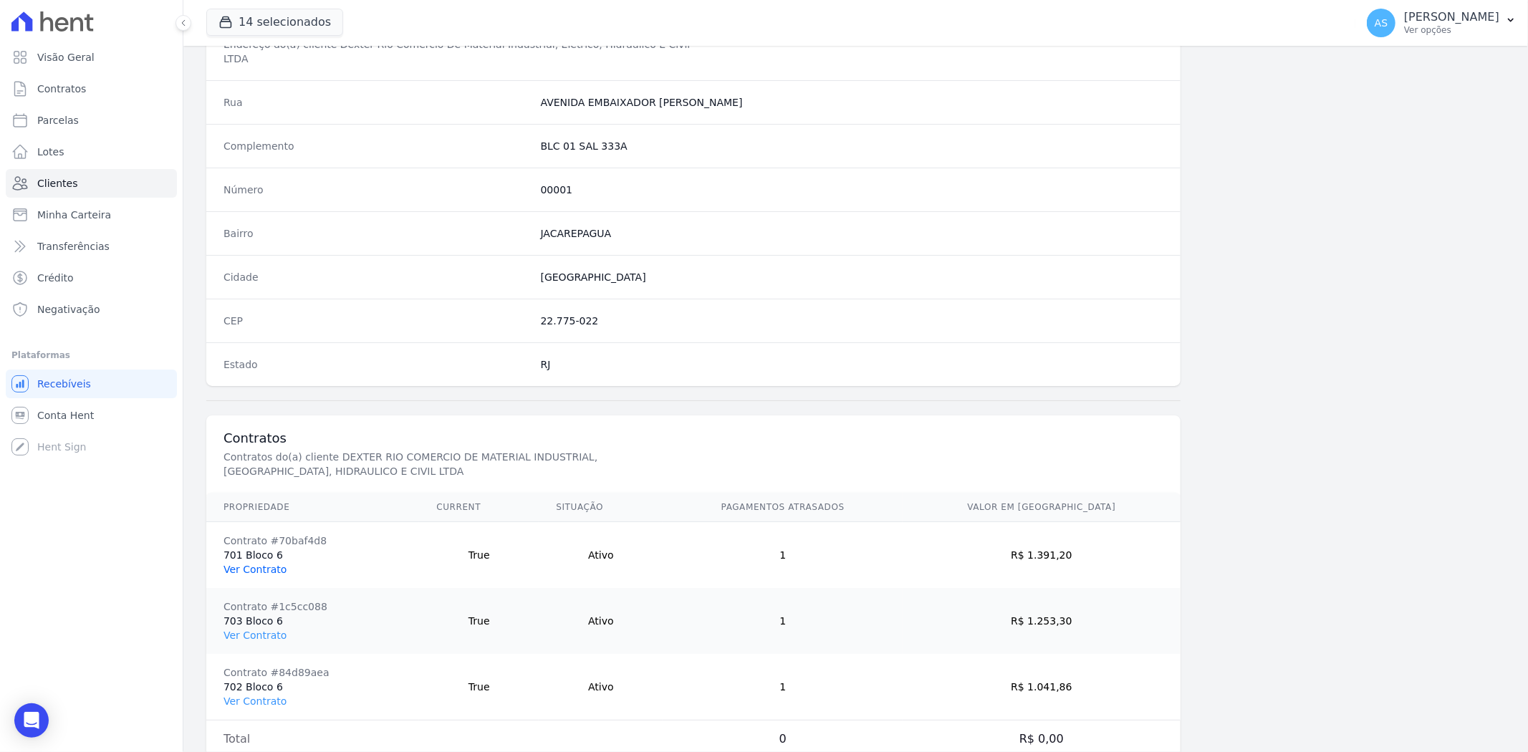
click at [251, 564] on link "Ver Contrato" at bounding box center [255, 569] width 63 height 11
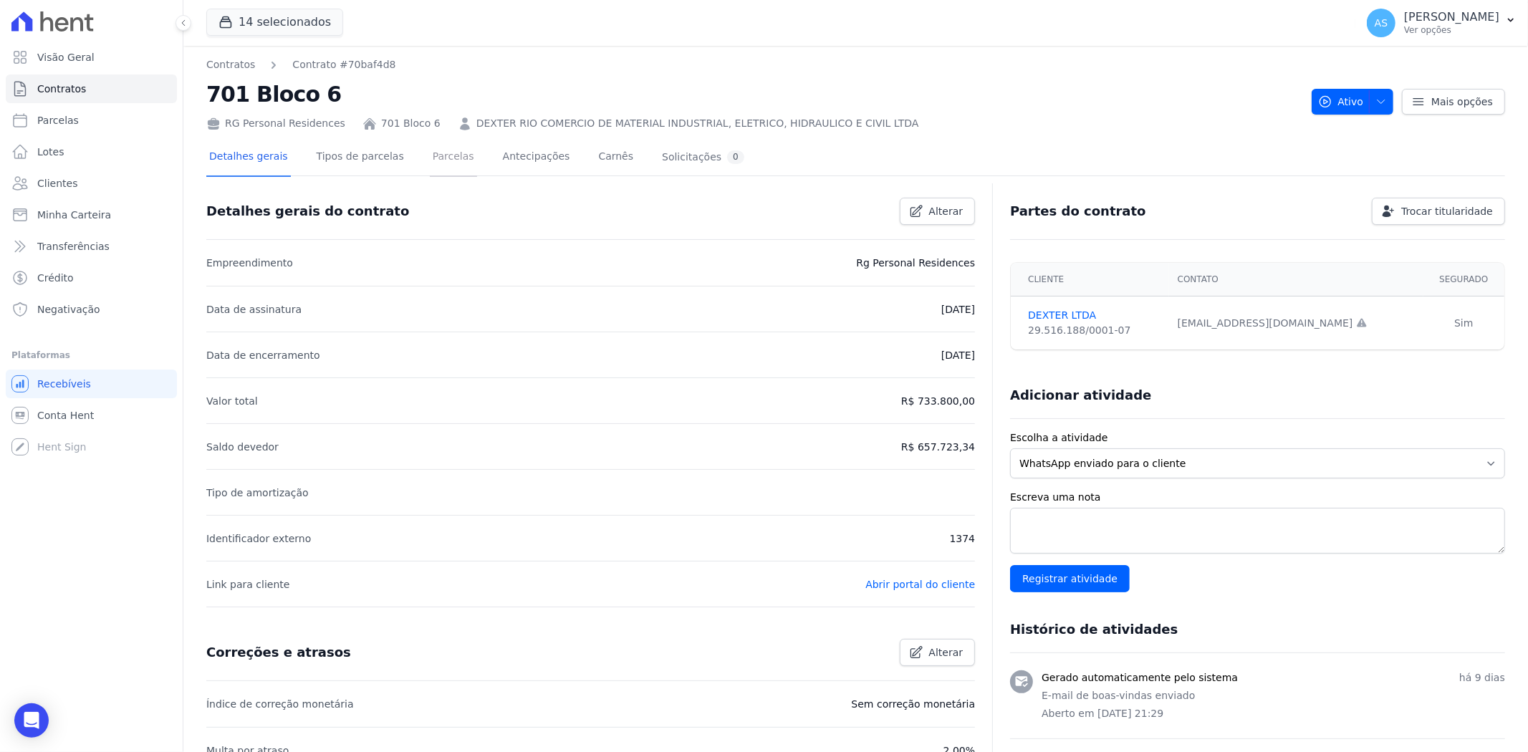
click at [430, 156] on link "Parcelas" at bounding box center [453, 158] width 47 height 38
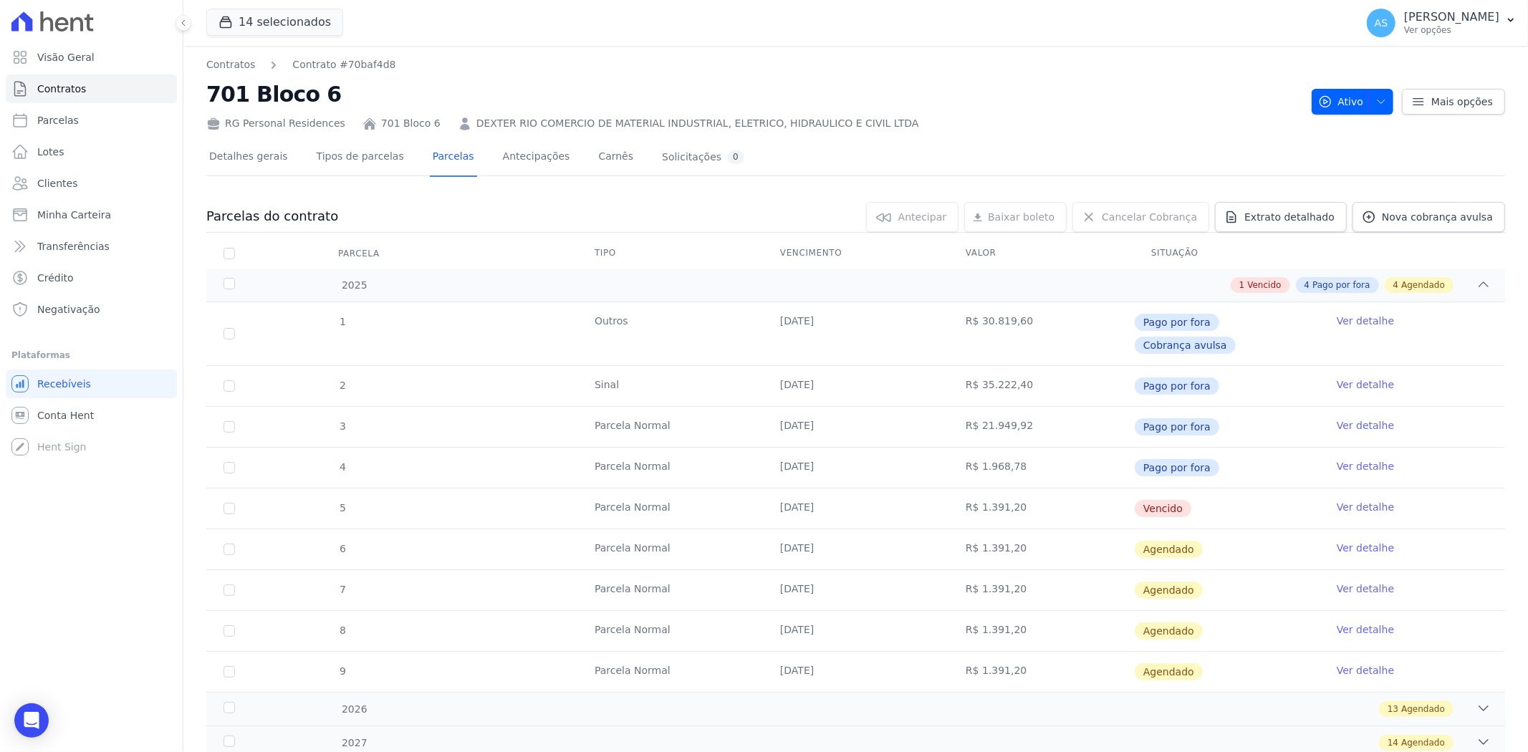
click at [1340, 500] on link "Ver detalhe" at bounding box center [1365, 507] width 57 height 14
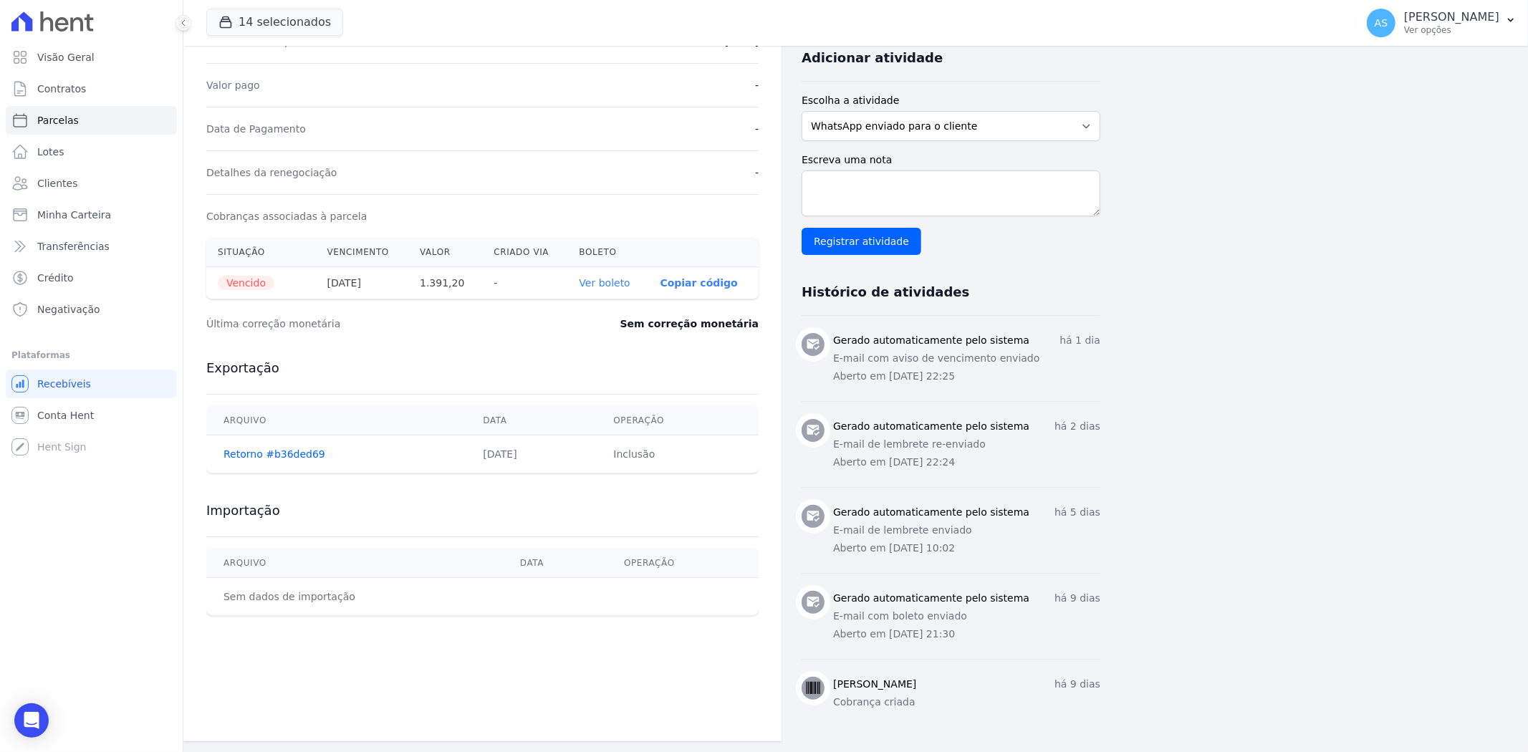
scroll to position [326, 0]
click at [55, 182] on span "Clientes" at bounding box center [57, 183] width 40 height 14
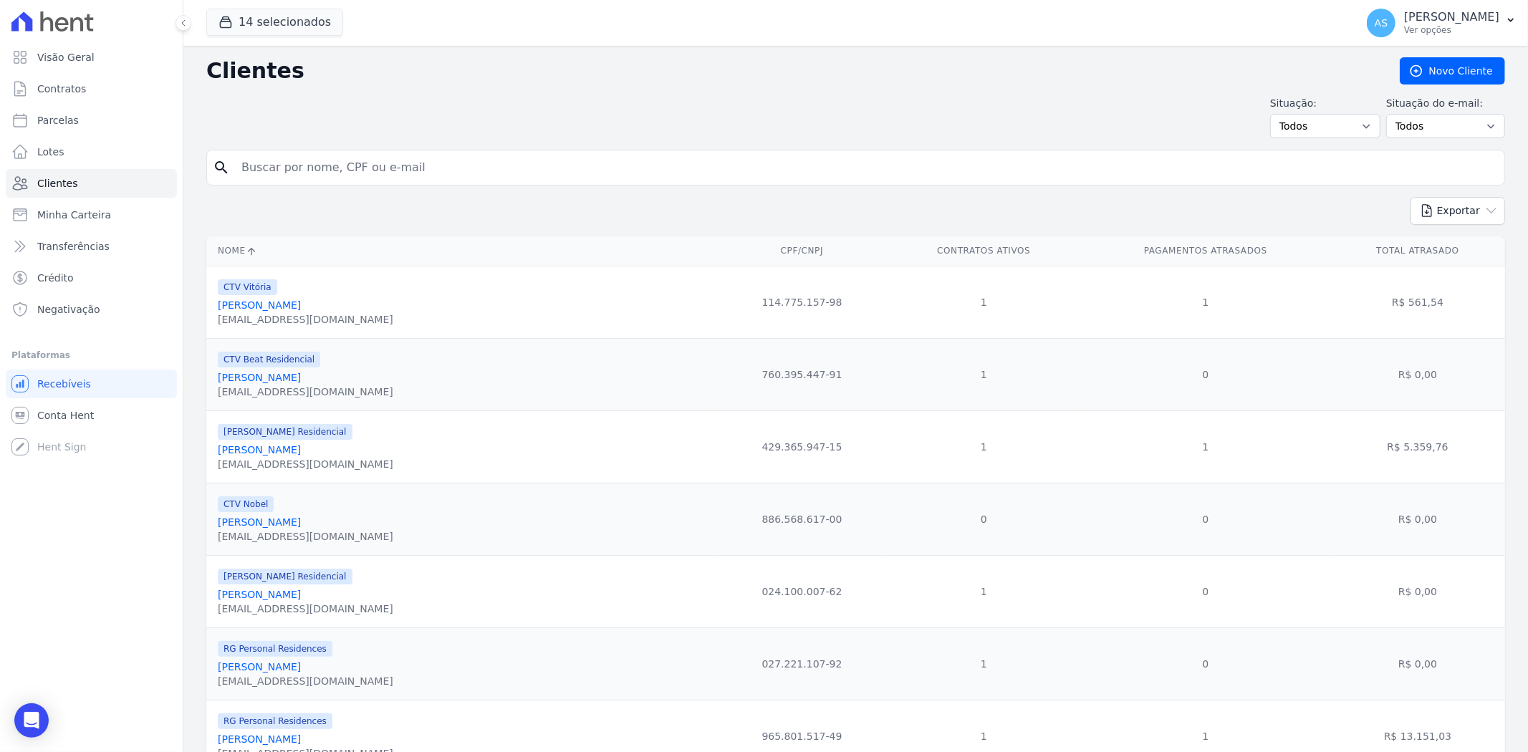
click at [296, 171] on input "search" at bounding box center [866, 167] width 1266 height 29
paste input "[PERSON_NAME] Sjostrom Novo"
type input "[PERSON_NAME] Sjostrom Novo"
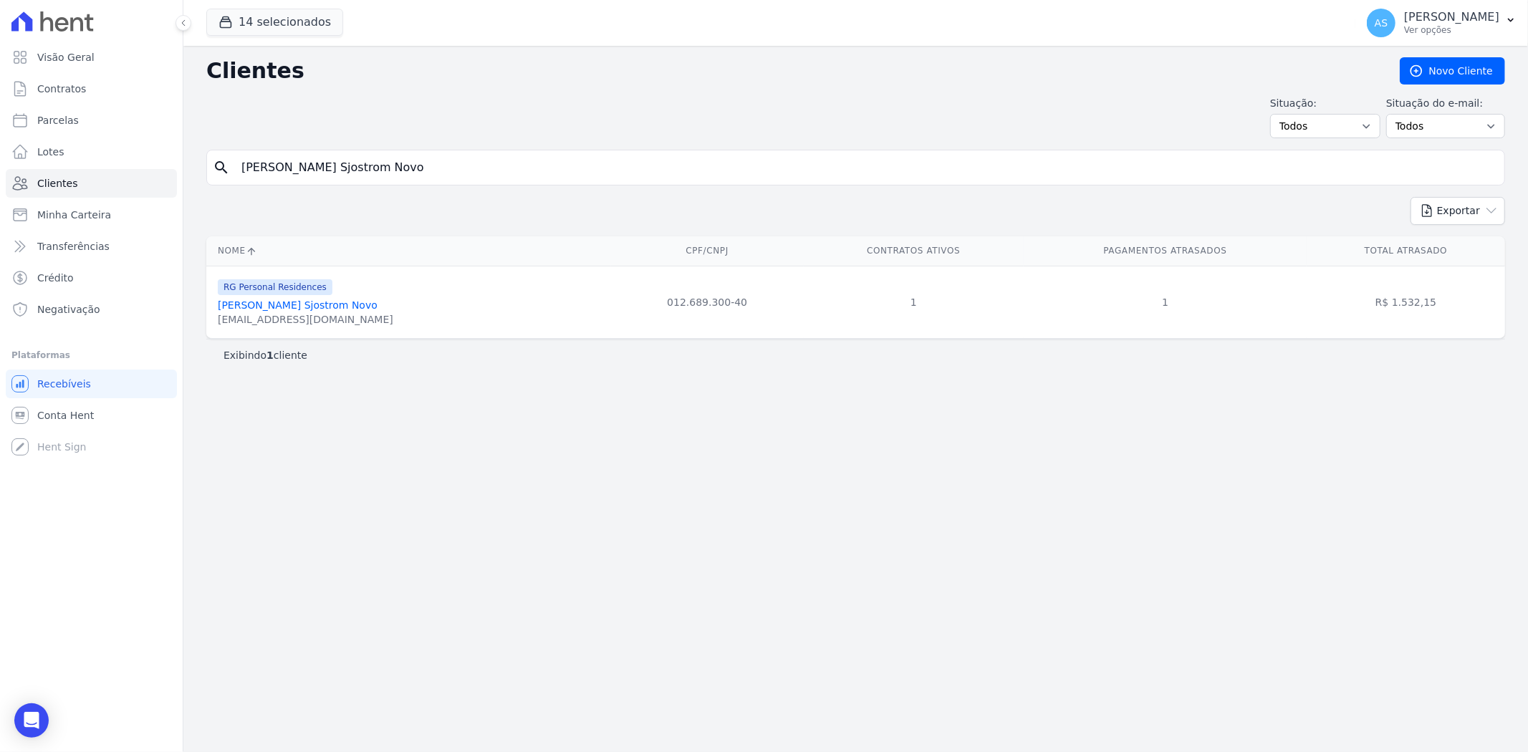
click at [328, 305] on link "[PERSON_NAME] Sjostrom Novo" at bounding box center [298, 304] width 160 height 11
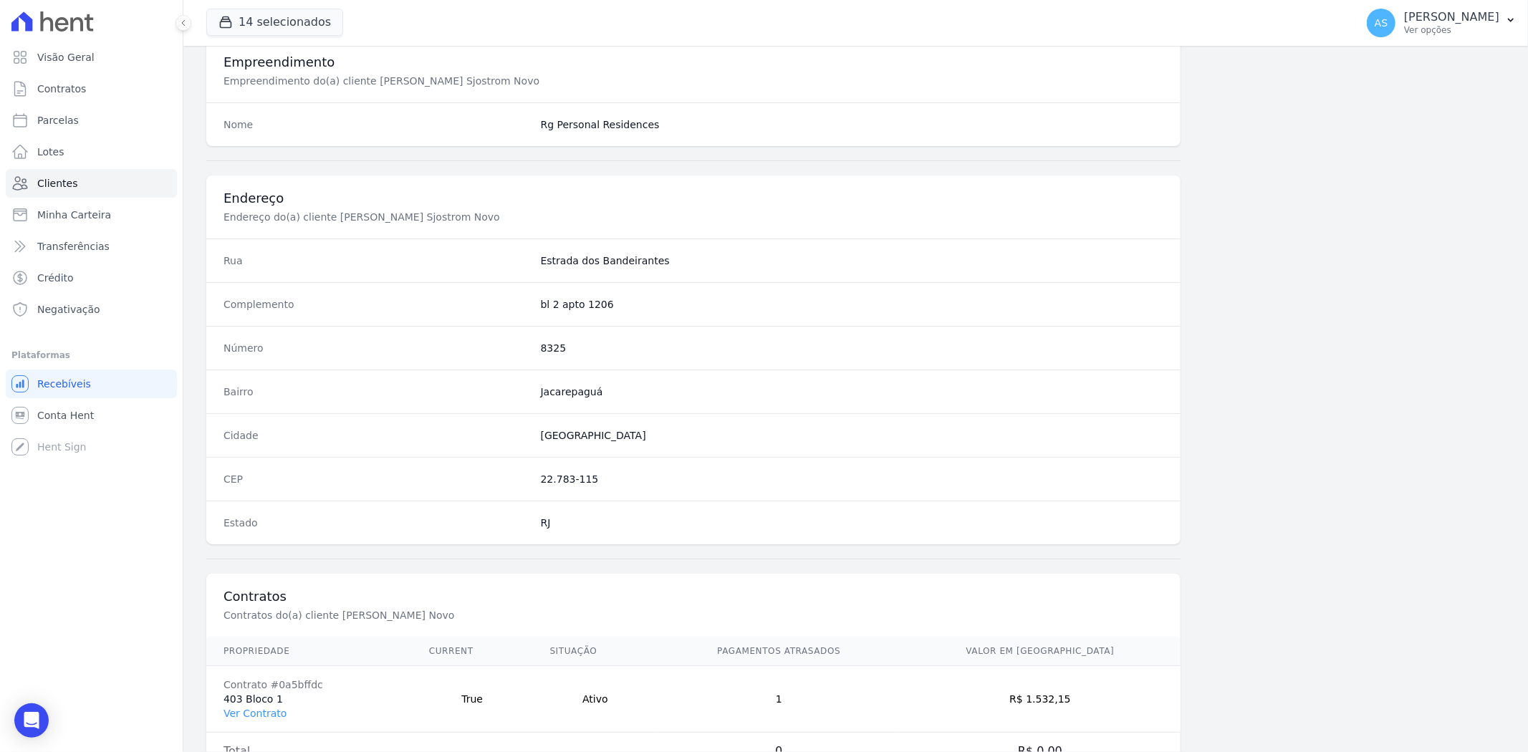
scroll to position [590, 0]
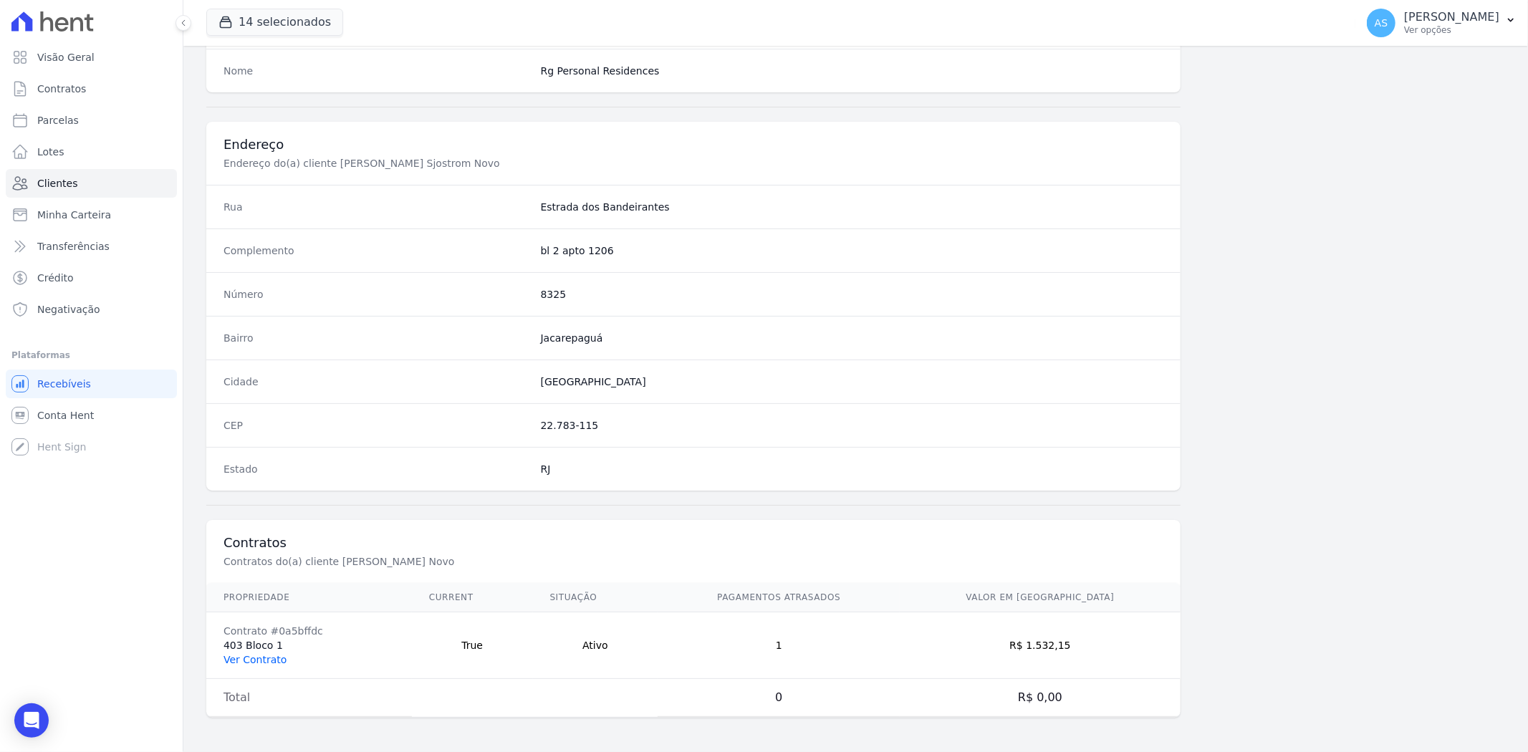
click at [251, 660] on link "Ver Contrato" at bounding box center [255, 659] width 63 height 11
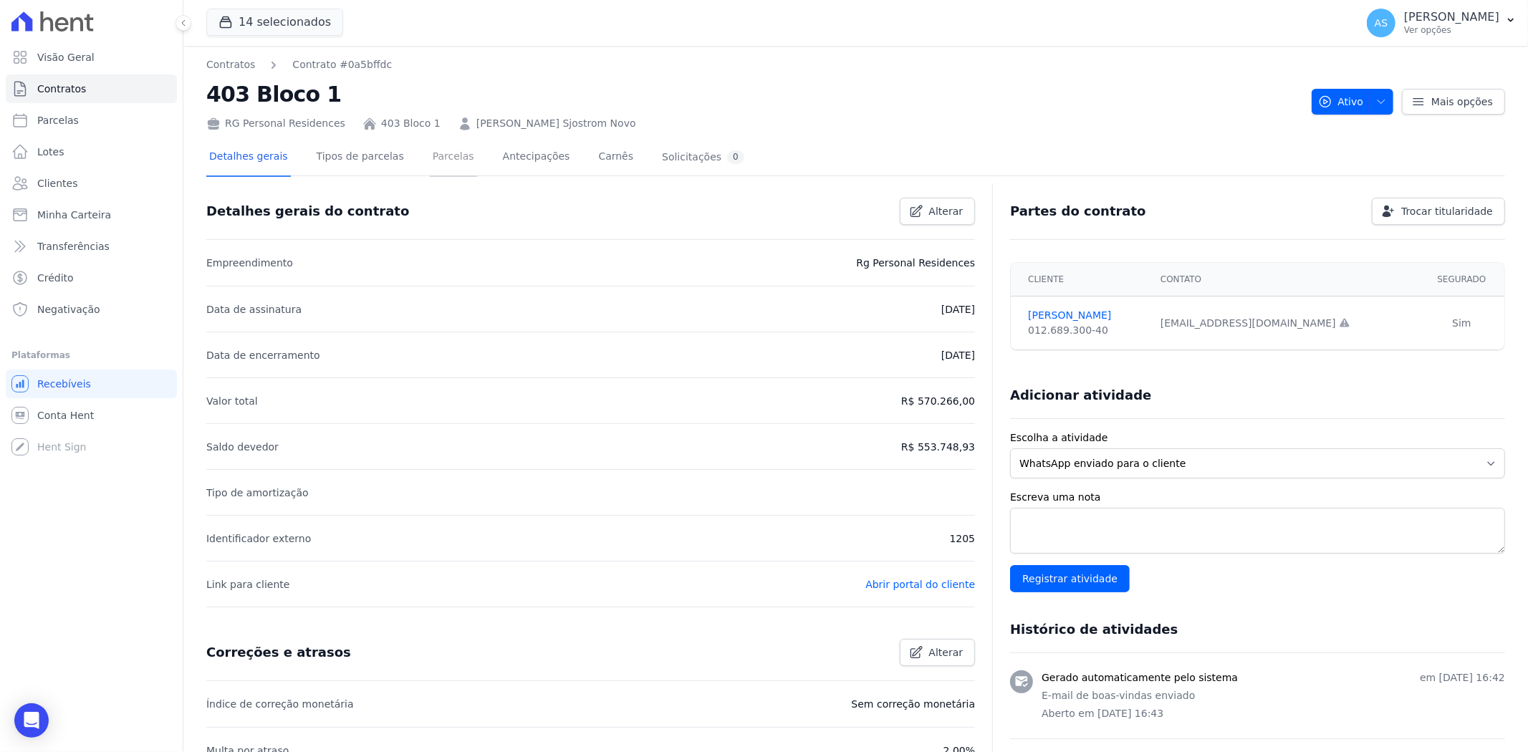
click at [439, 156] on link "Parcelas" at bounding box center [453, 158] width 47 height 38
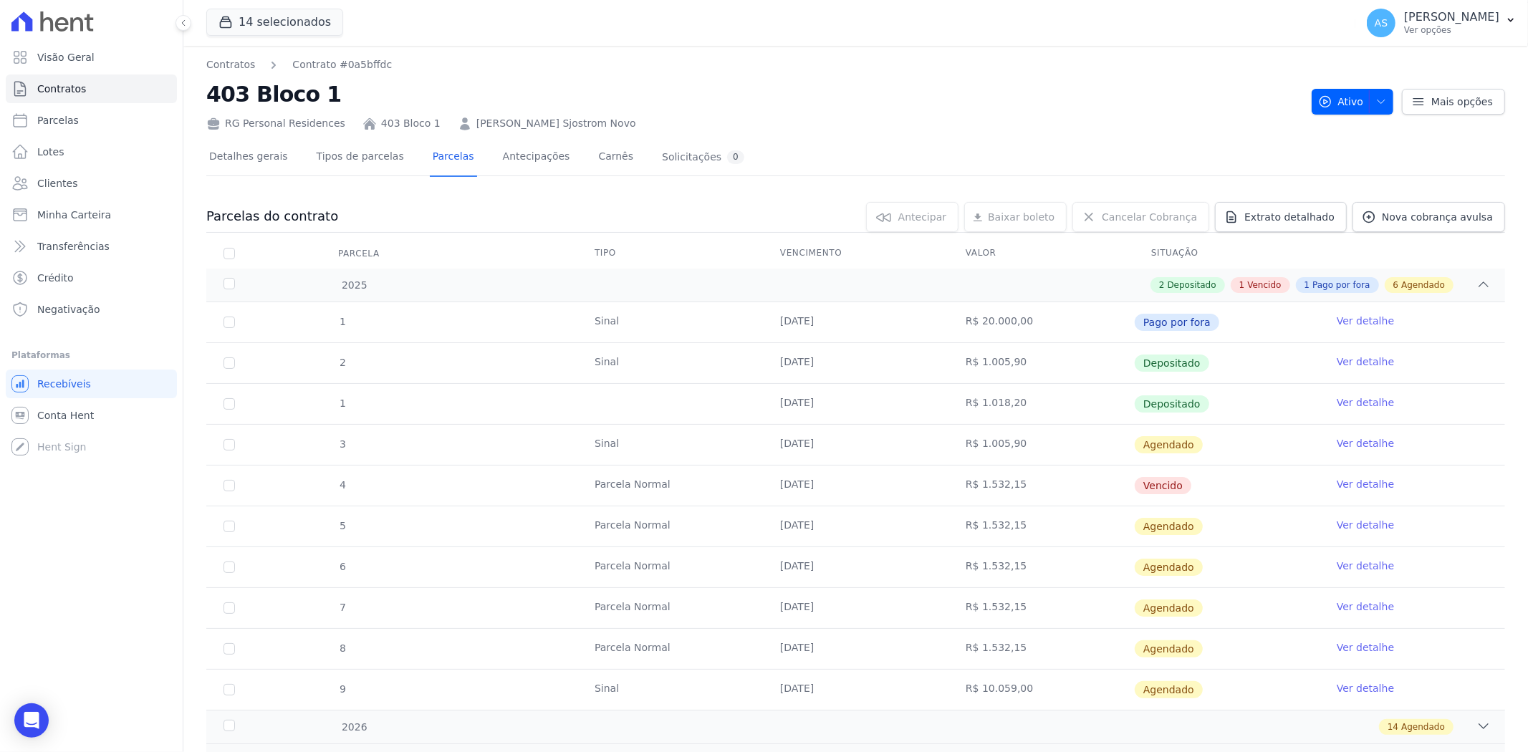
click at [1364, 483] on link "Ver detalhe" at bounding box center [1365, 484] width 57 height 14
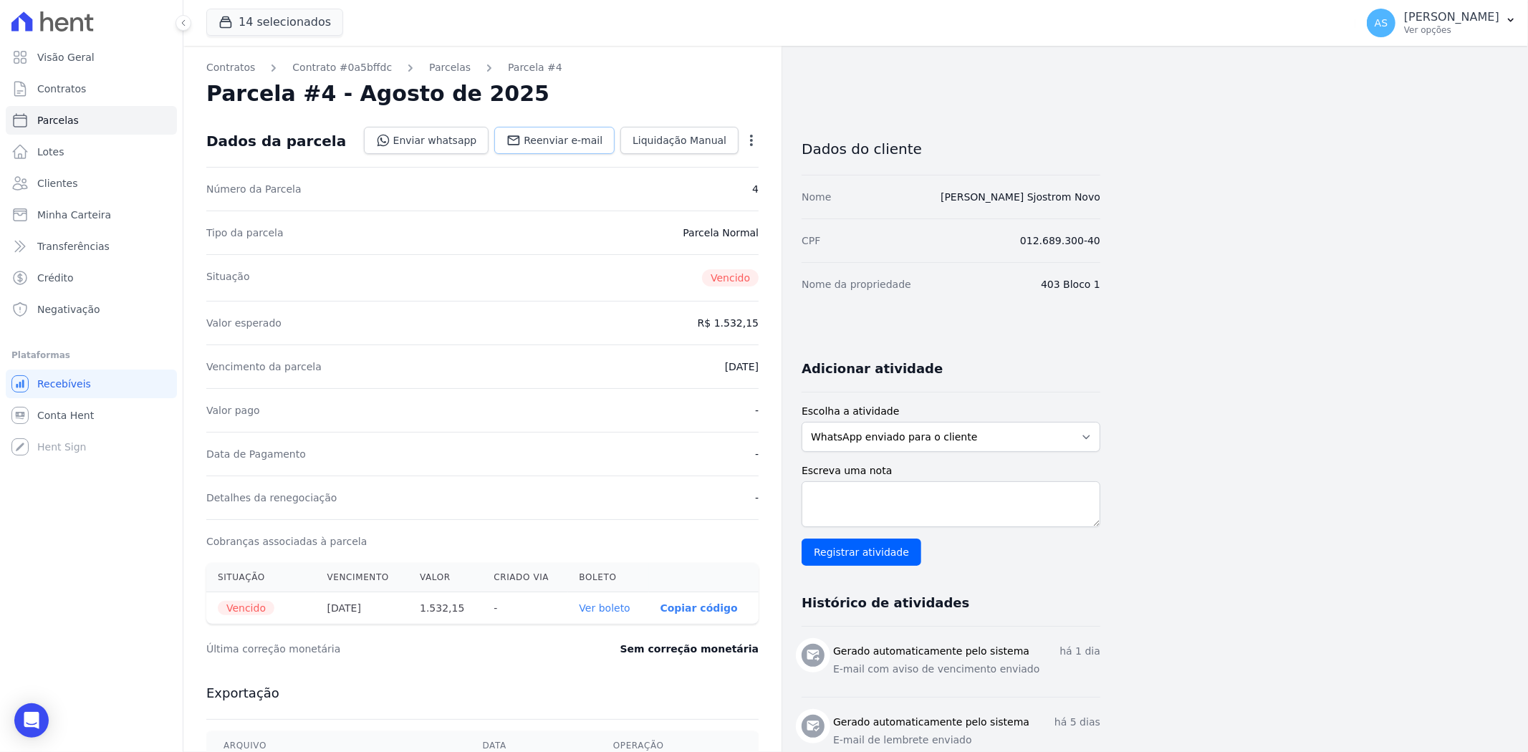
click at [559, 139] on span "Reenviar e-mail" at bounding box center [563, 140] width 79 height 14
click at [46, 184] on span "Clientes" at bounding box center [57, 183] width 40 height 14
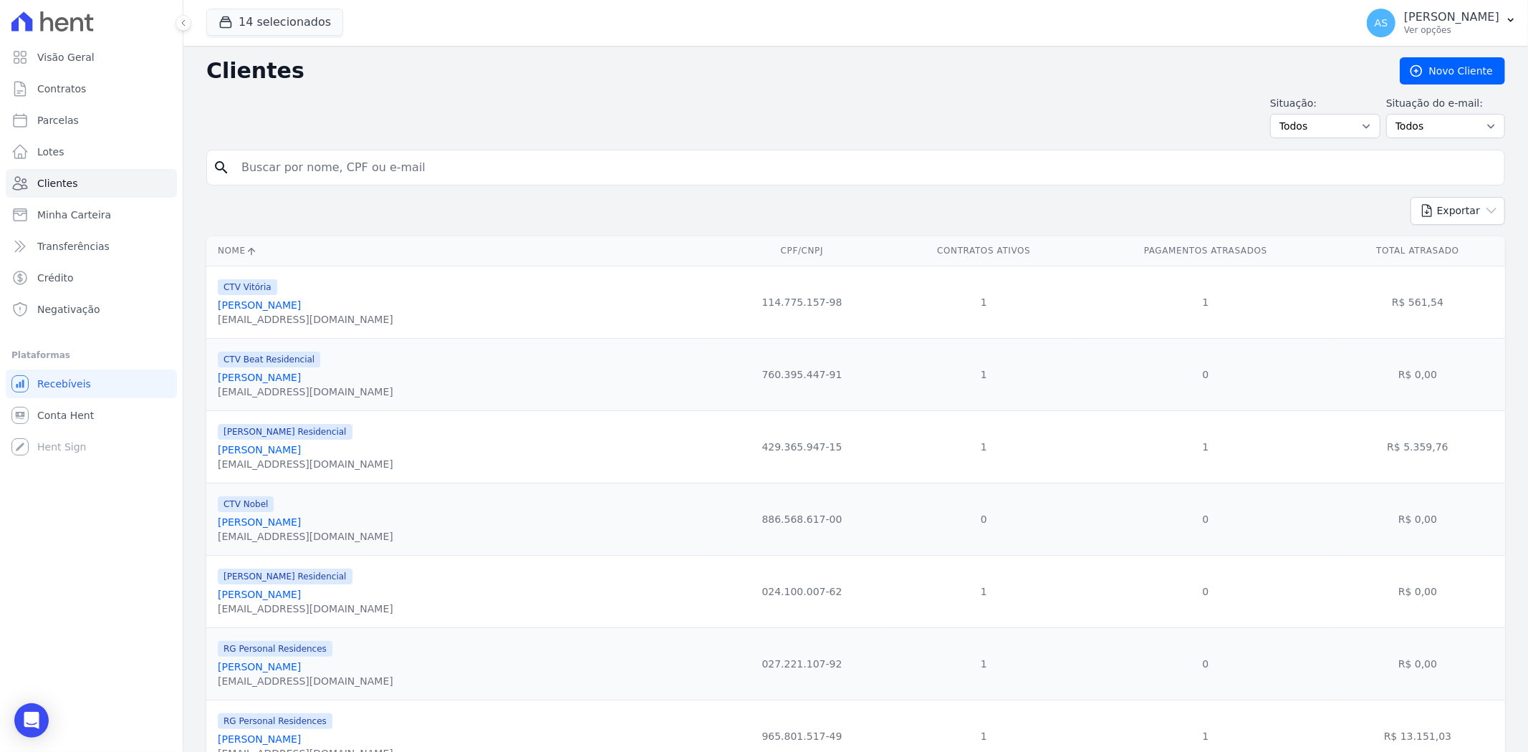
click at [327, 168] on input "search" at bounding box center [866, 167] width 1266 height 29
paste input "[PERSON_NAME] da [PERSON_NAME]"
type input "[PERSON_NAME] da [PERSON_NAME]"
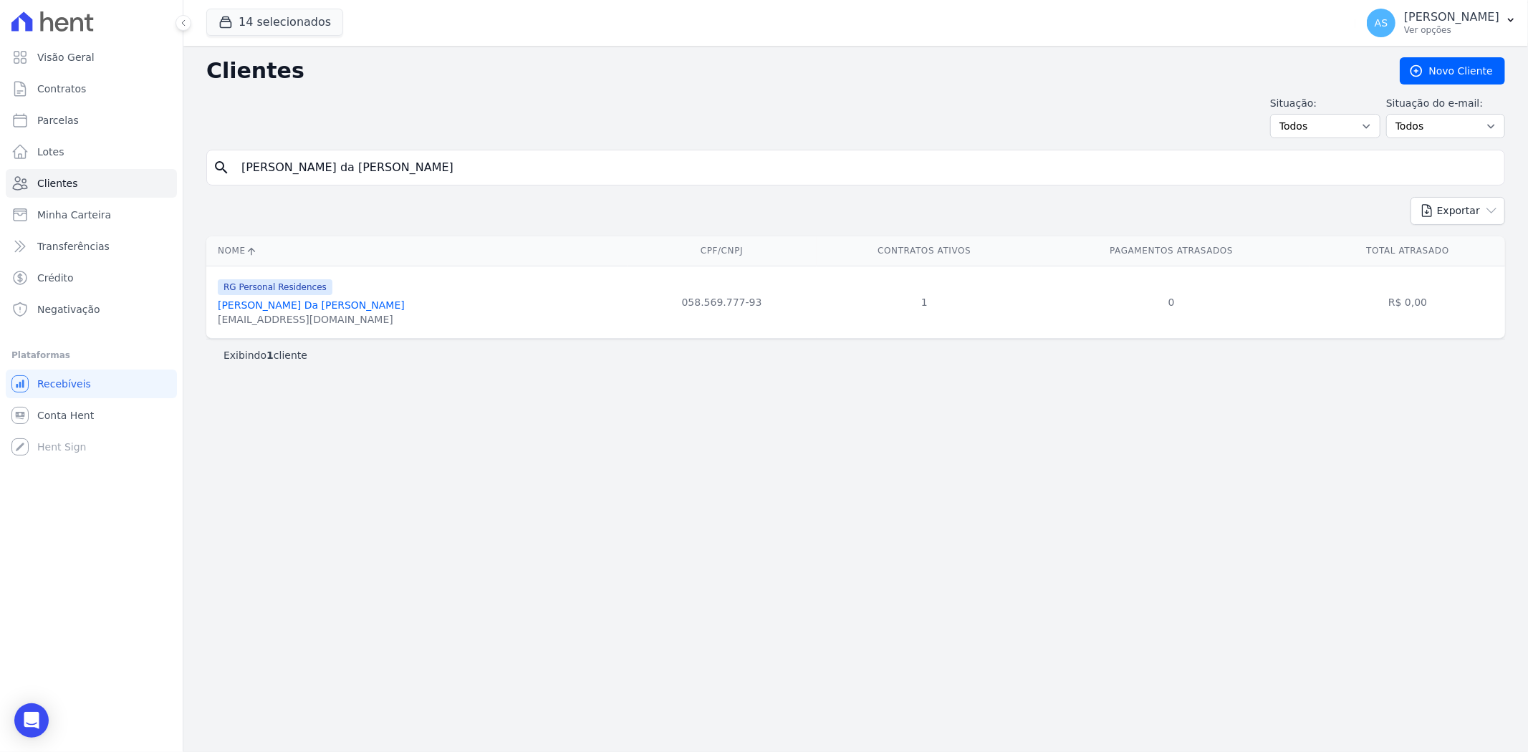
click at [285, 305] on link "[PERSON_NAME] Da [PERSON_NAME]" at bounding box center [311, 304] width 187 height 11
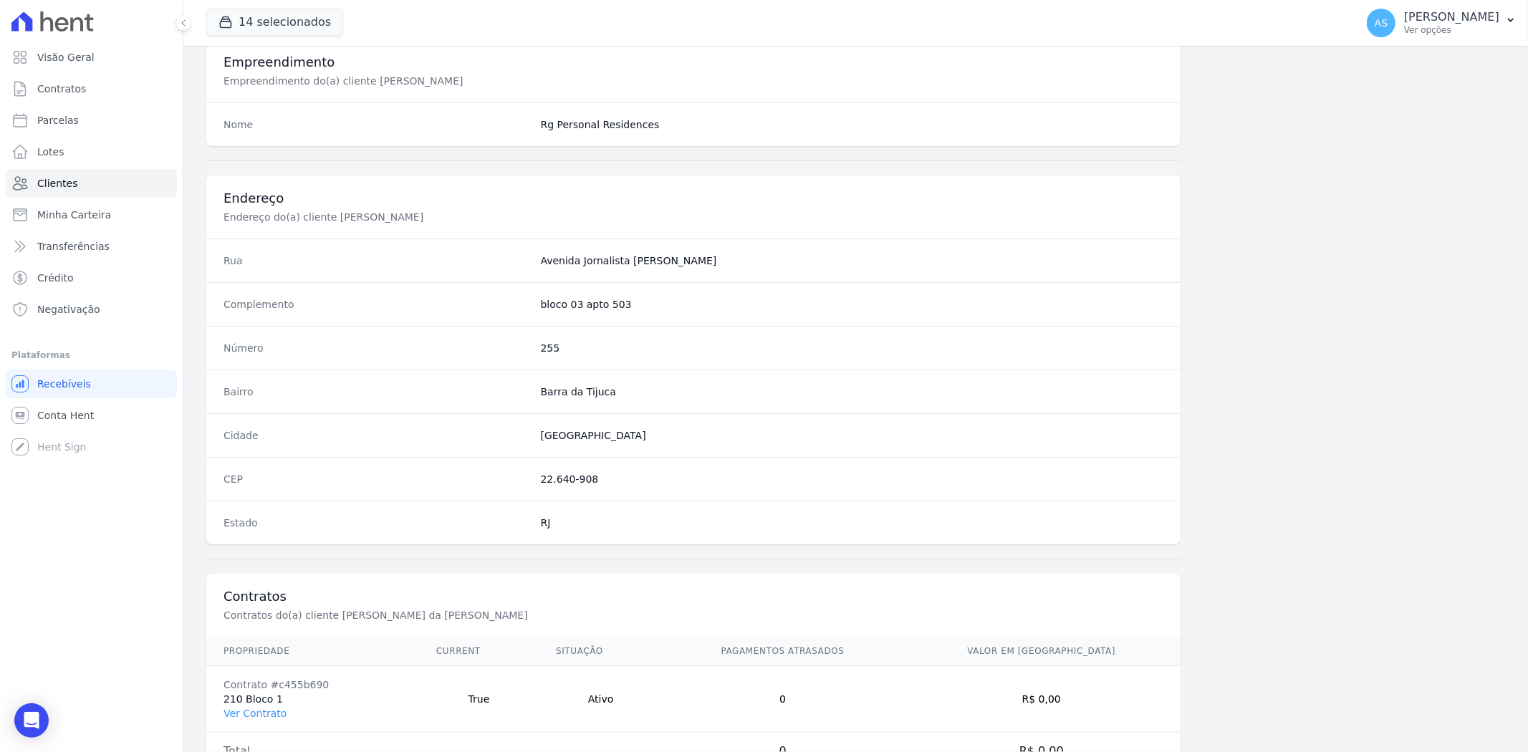
scroll to position [590, 0]
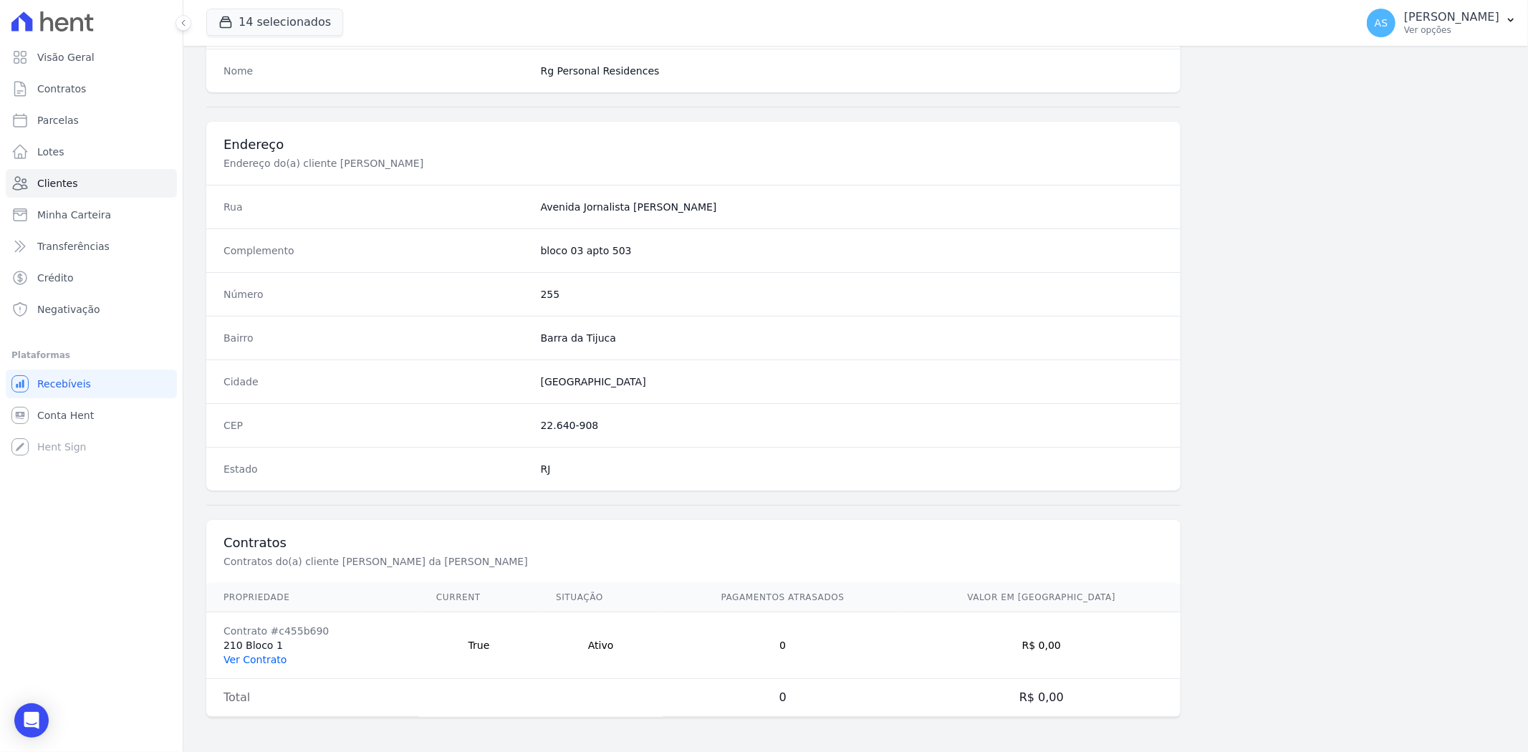
click at [239, 658] on link "Ver Contrato" at bounding box center [255, 659] width 63 height 11
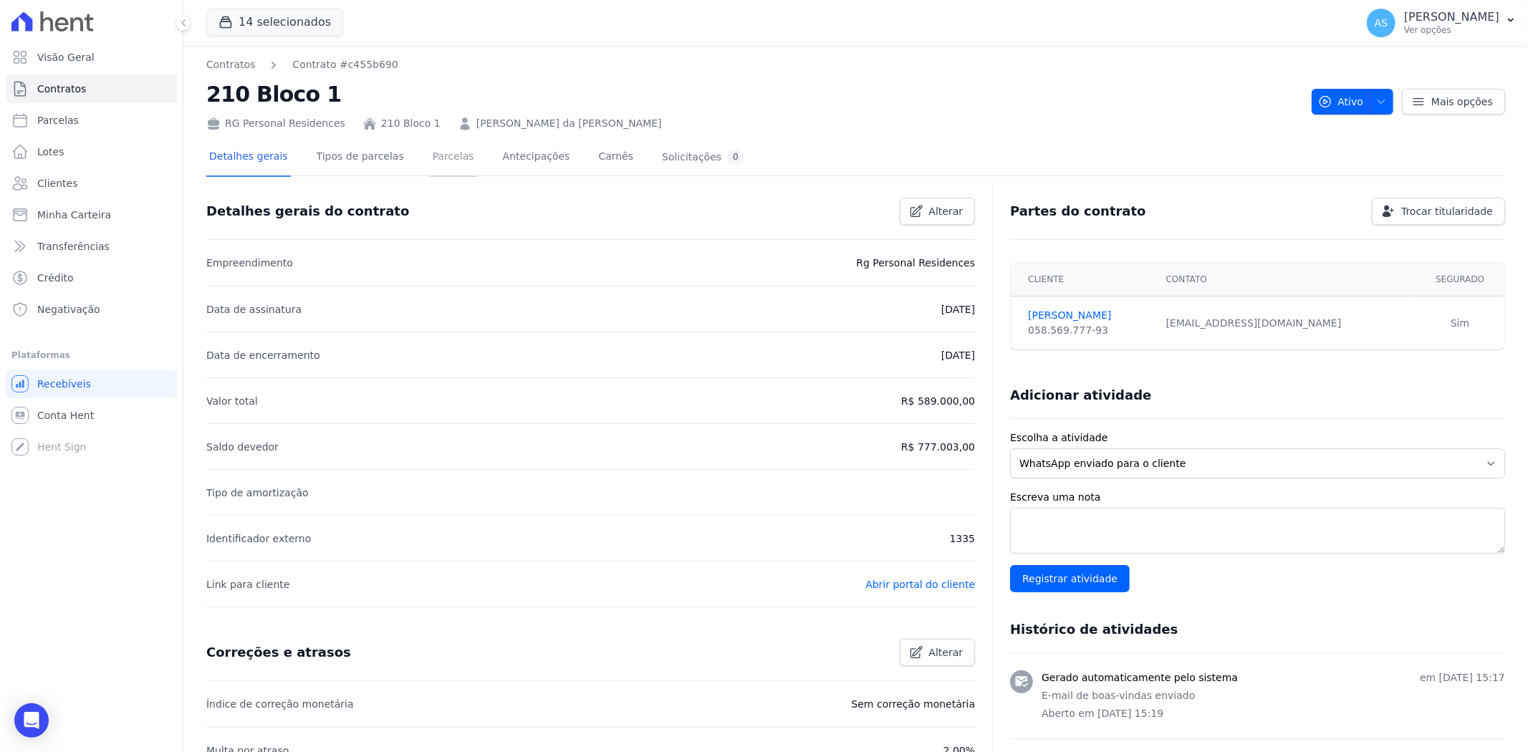
click at [430, 158] on link "Parcelas" at bounding box center [453, 158] width 47 height 38
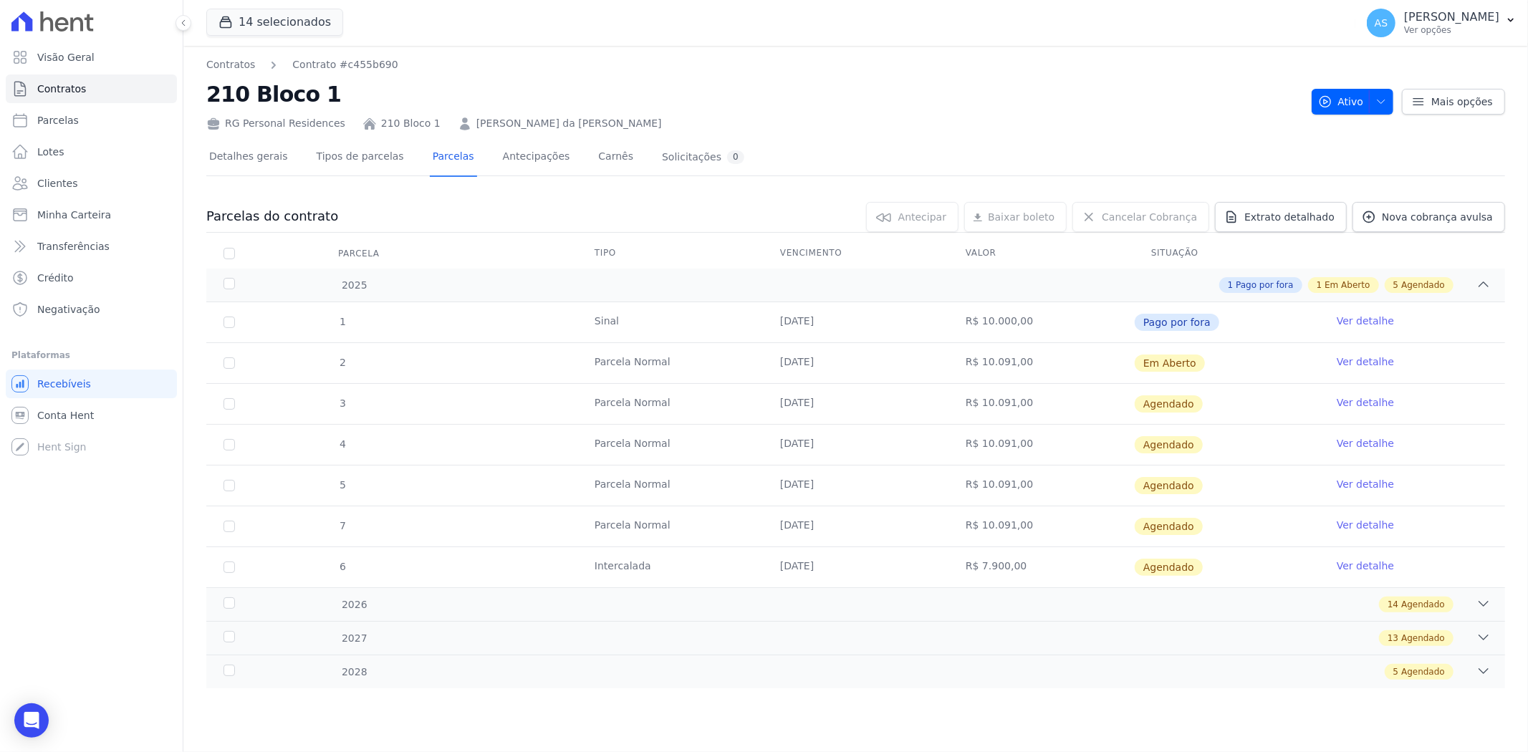
click at [1358, 361] on link "Ver detalhe" at bounding box center [1365, 362] width 57 height 14
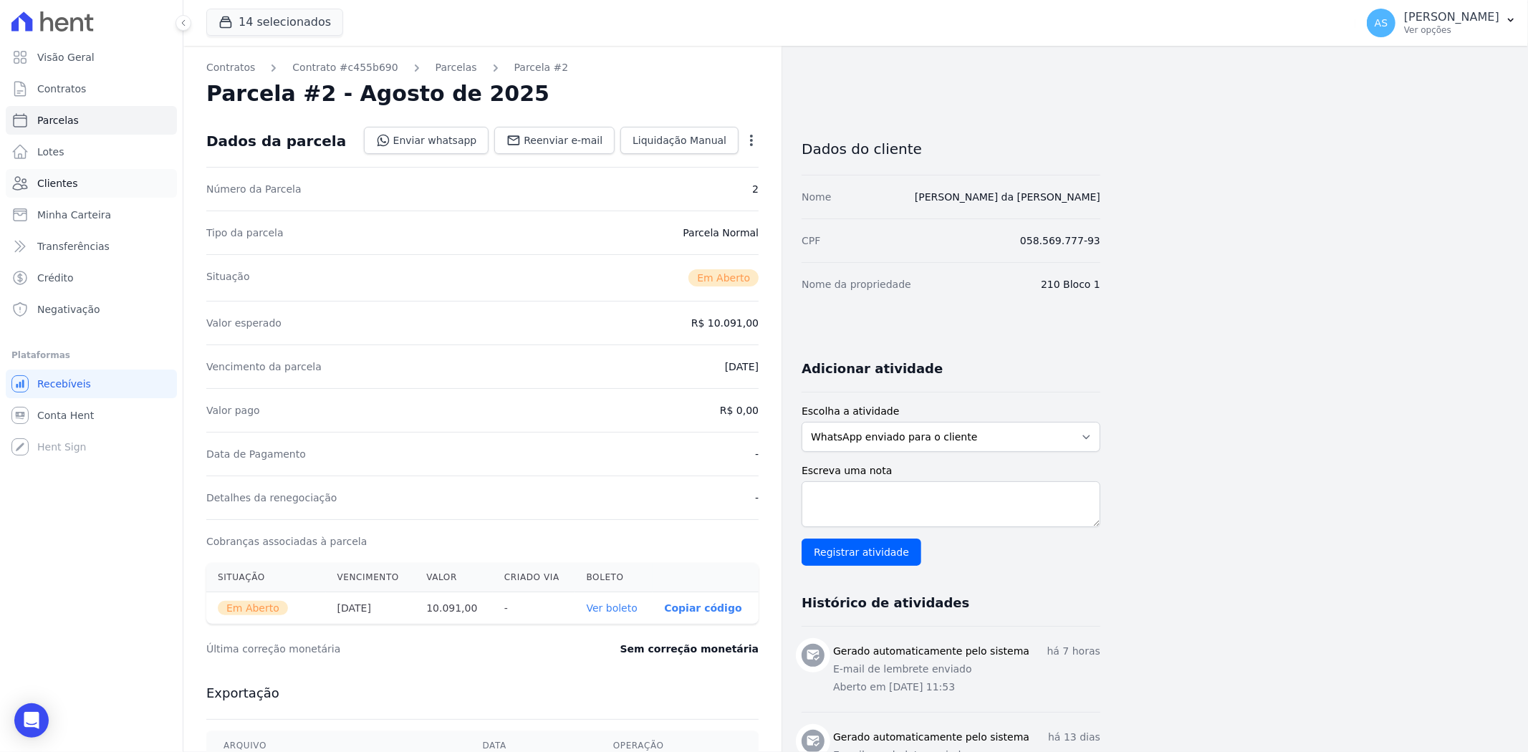
click at [42, 185] on span "Clientes" at bounding box center [57, 183] width 40 height 14
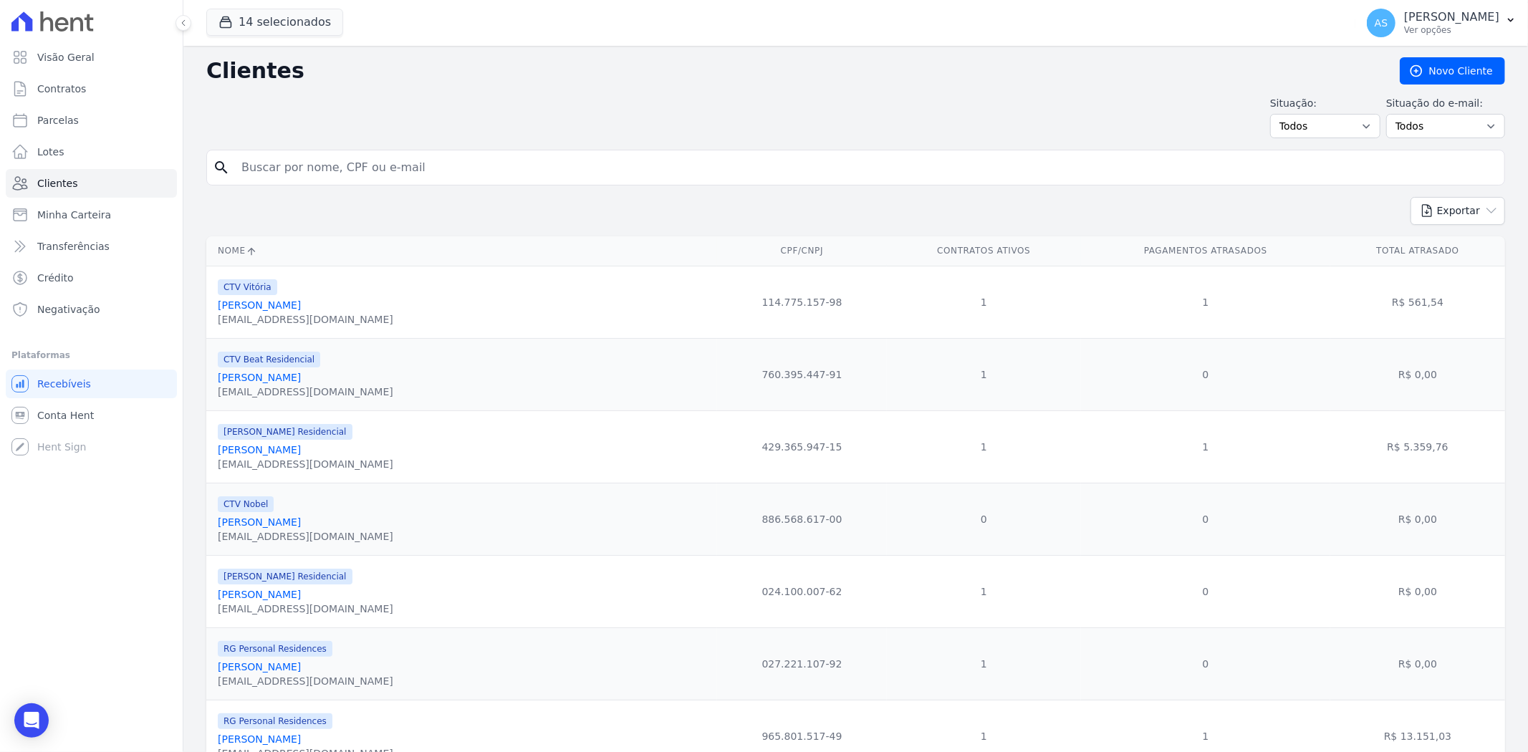
click at [265, 162] on input "search" at bounding box center [866, 167] width 1266 height 29
paste input "[PERSON_NAME]"
type input "[PERSON_NAME]"
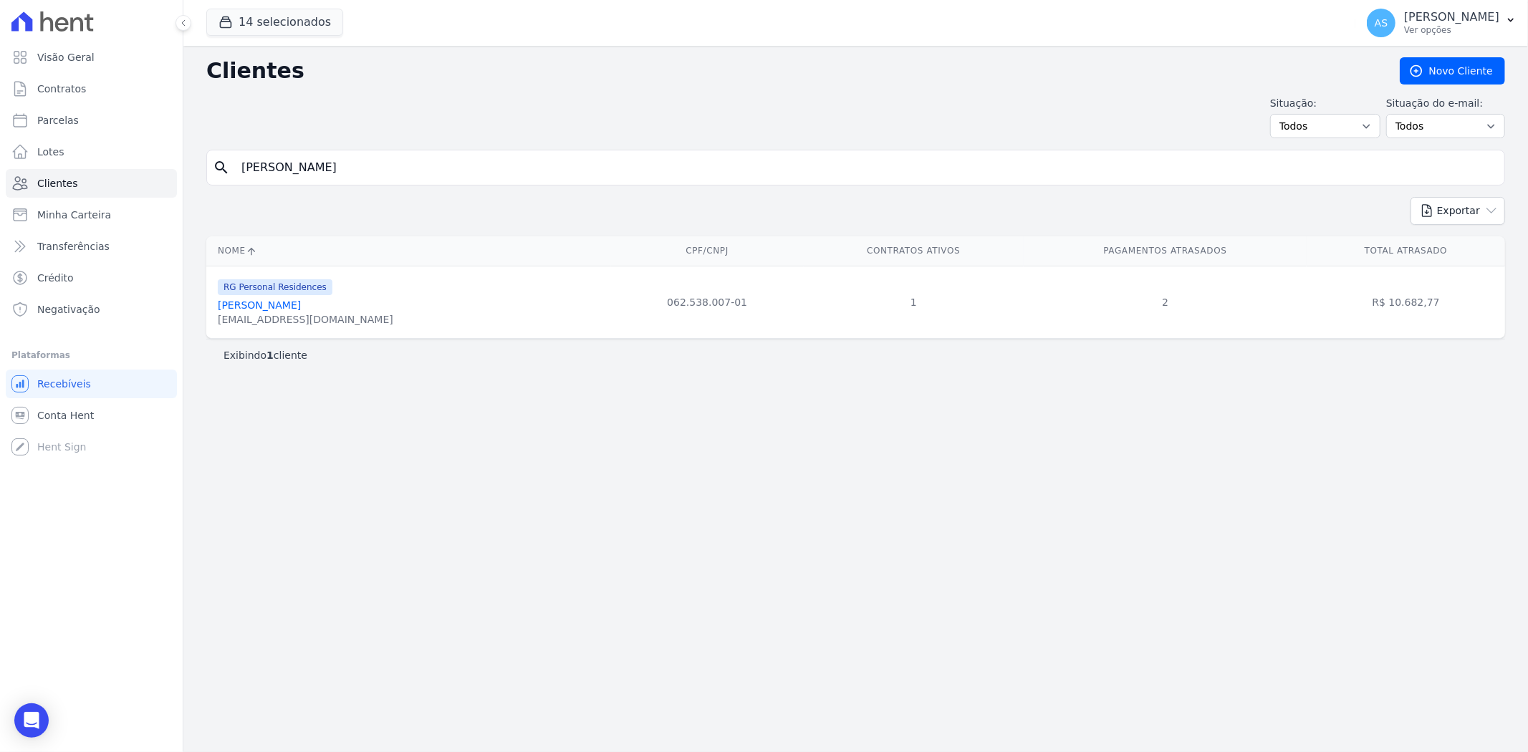
click at [256, 309] on link "[PERSON_NAME]" at bounding box center [259, 304] width 83 height 11
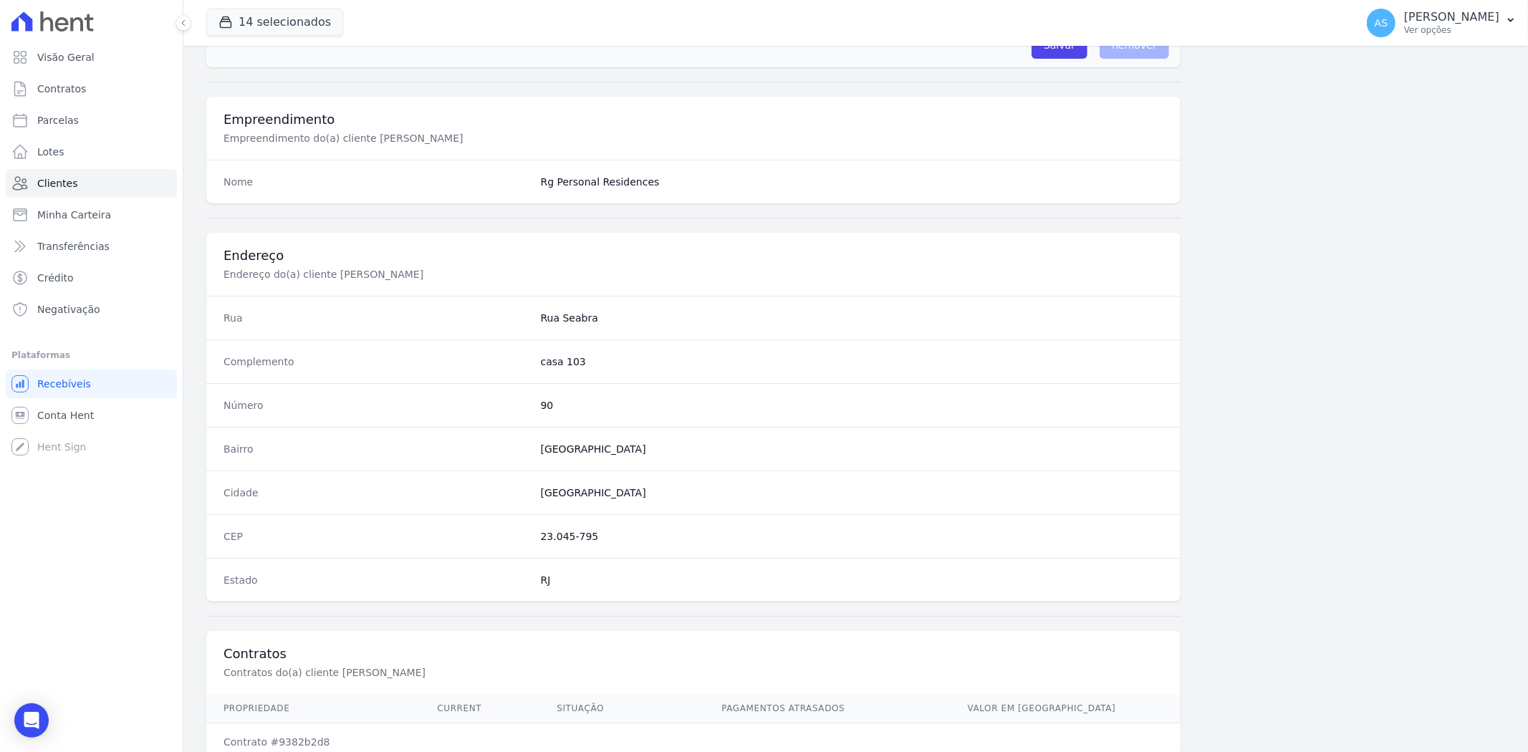
scroll to position [590, 0]
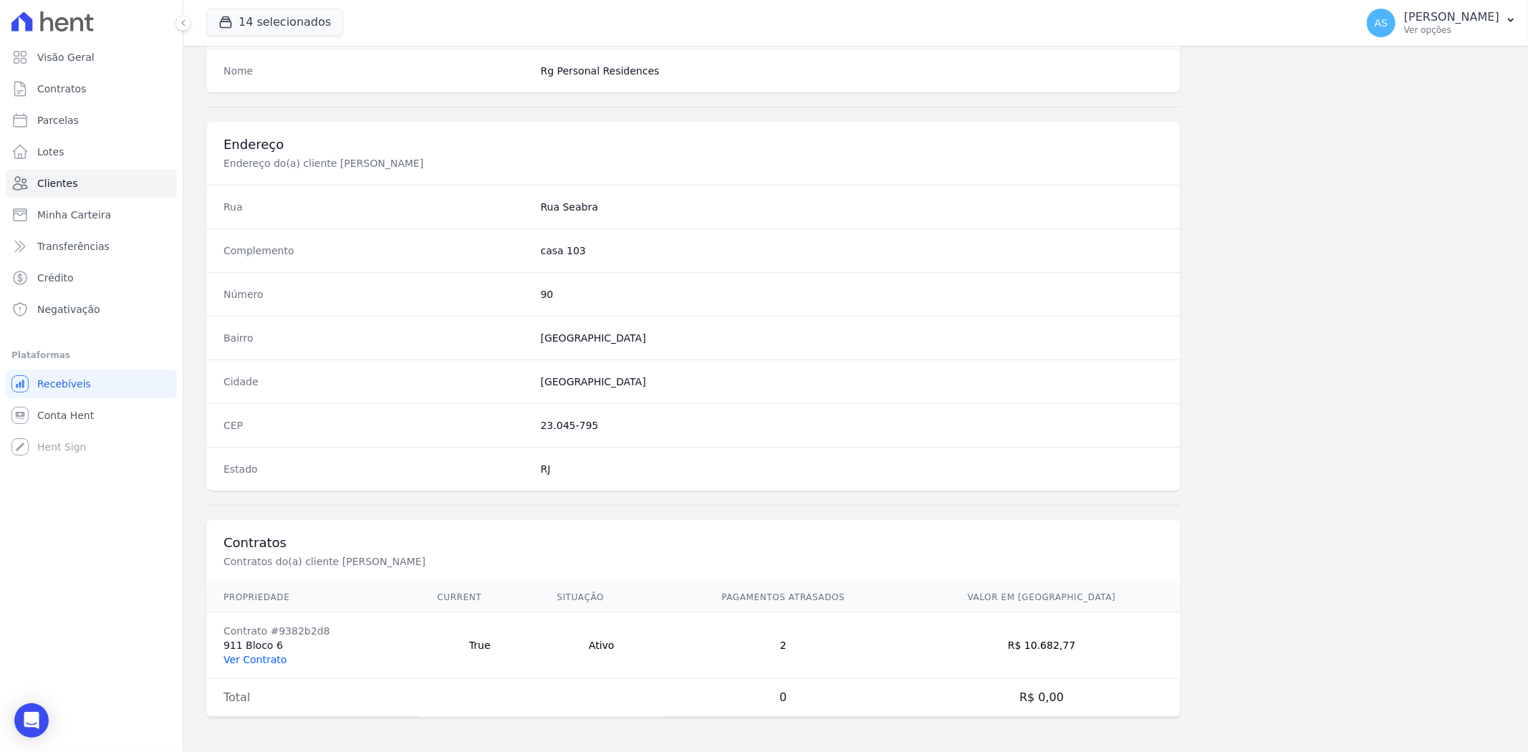
click at [238, 658] on link "Ver Contrato" at bounding box center [255, 659] width 63 height 11
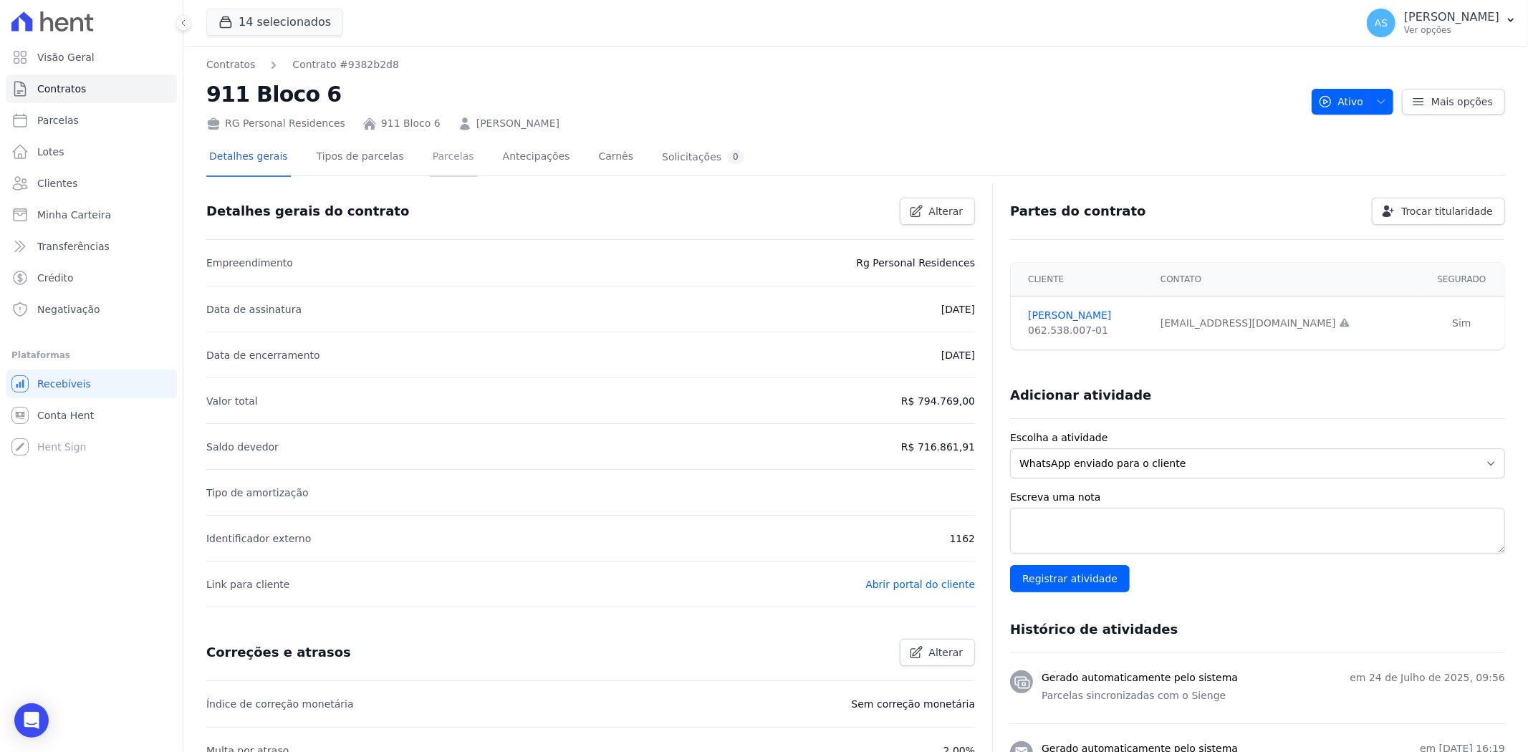
click at [435, 159] on link "Parcelas" at bounding box center [453, 158] width 47 height 38
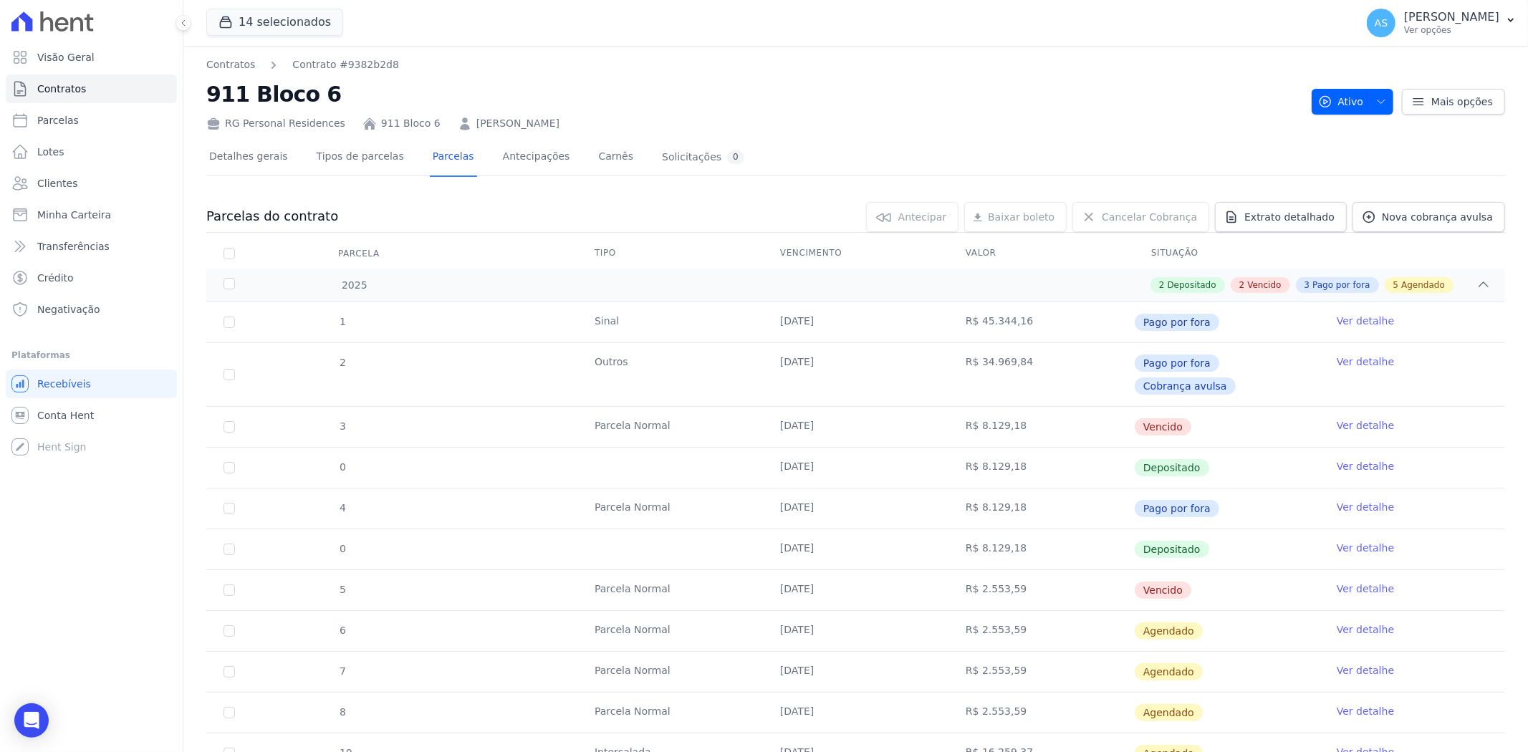
click at [1350, 582] on link "Ver detalhe" at bounding box center [1365, 589] width 57 height 14
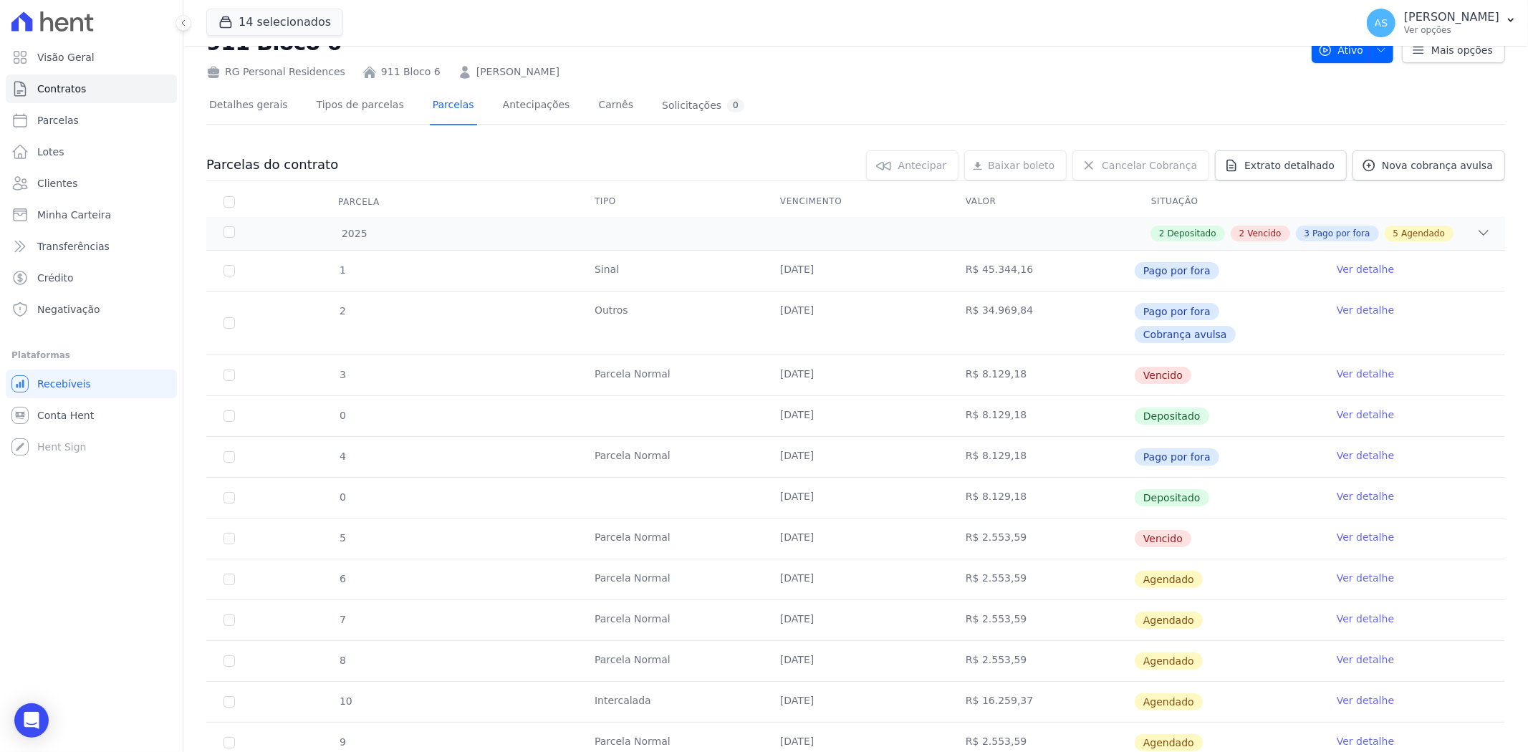
scroll to position [80, 0]
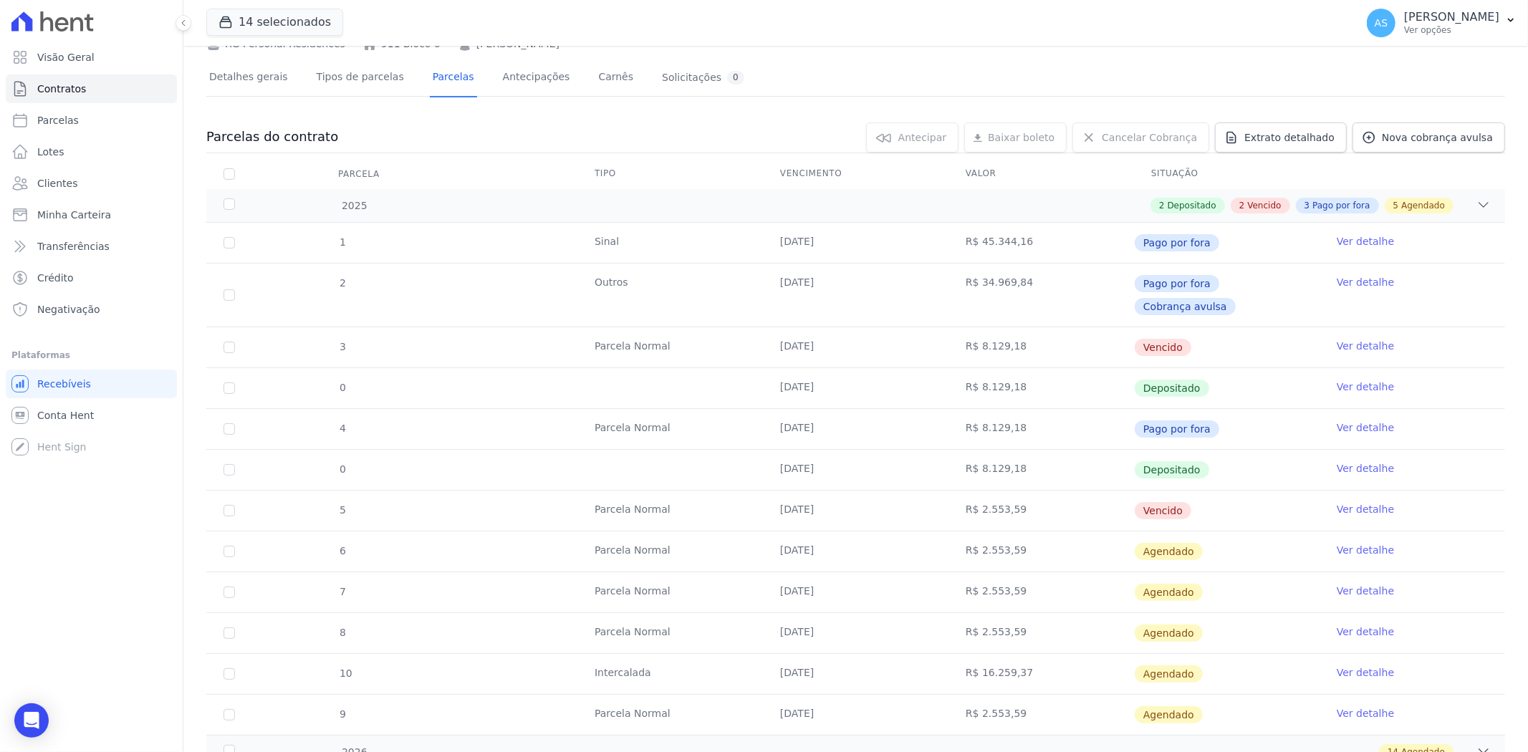
click at [1354, 461] on link "Ver detalhe" at bounding box center [1365, 468] width 57 height 14
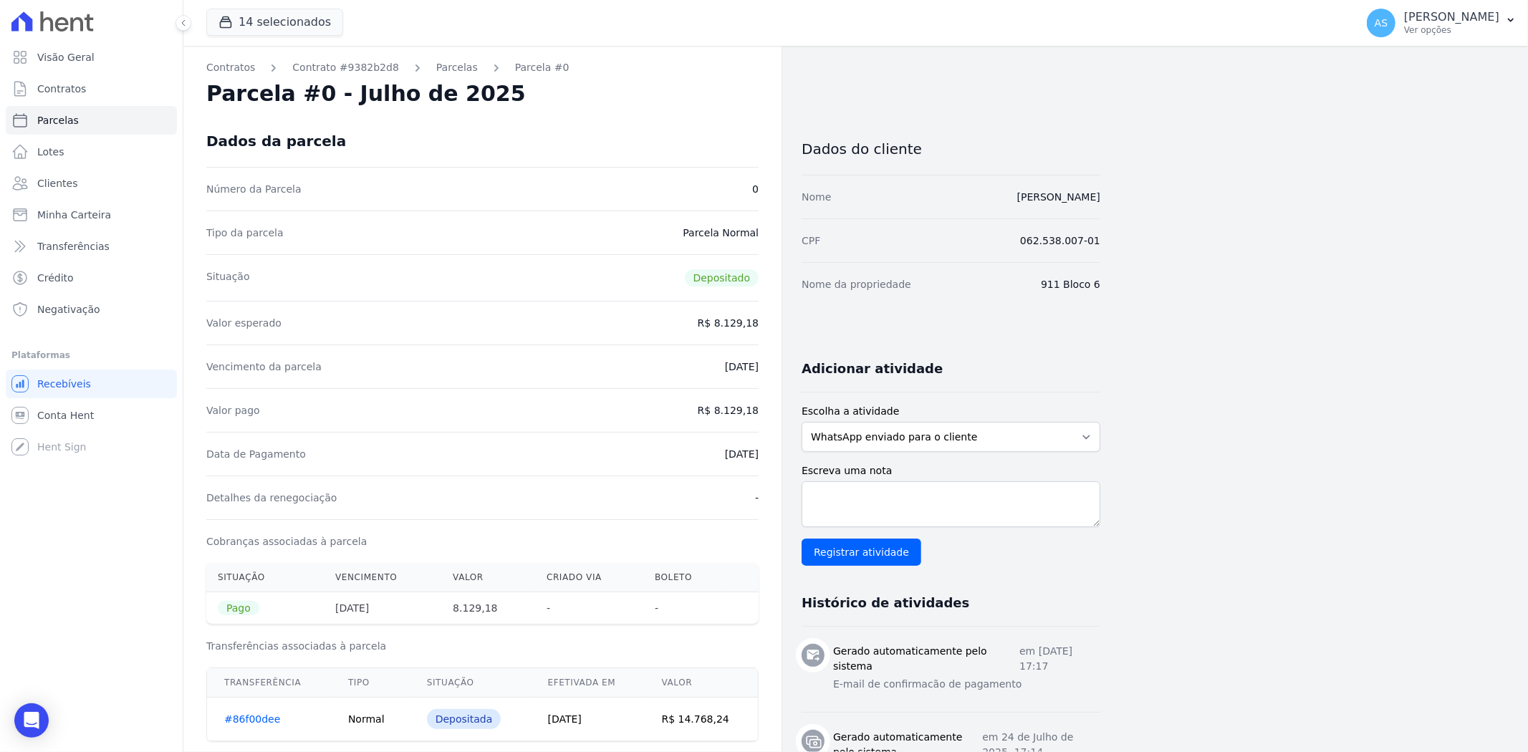
drag, startPoint x: 1107, startPoint y: 198, endPoint x: 966, endPoint y: 203, distance: 141.2
click at [966, 203] on div "Contratos Contrato #9382b2d8 [GEOGRAPHIC_DATA] Parcela #0 Parcela #0 - Julho de…" at bounding box center [844, 592] width 1322 height 1092
copy link "[PERSON_NAME]"
click at [58, 182] on span "Clientes" at bounding box center [57, 183] width 40 height 14
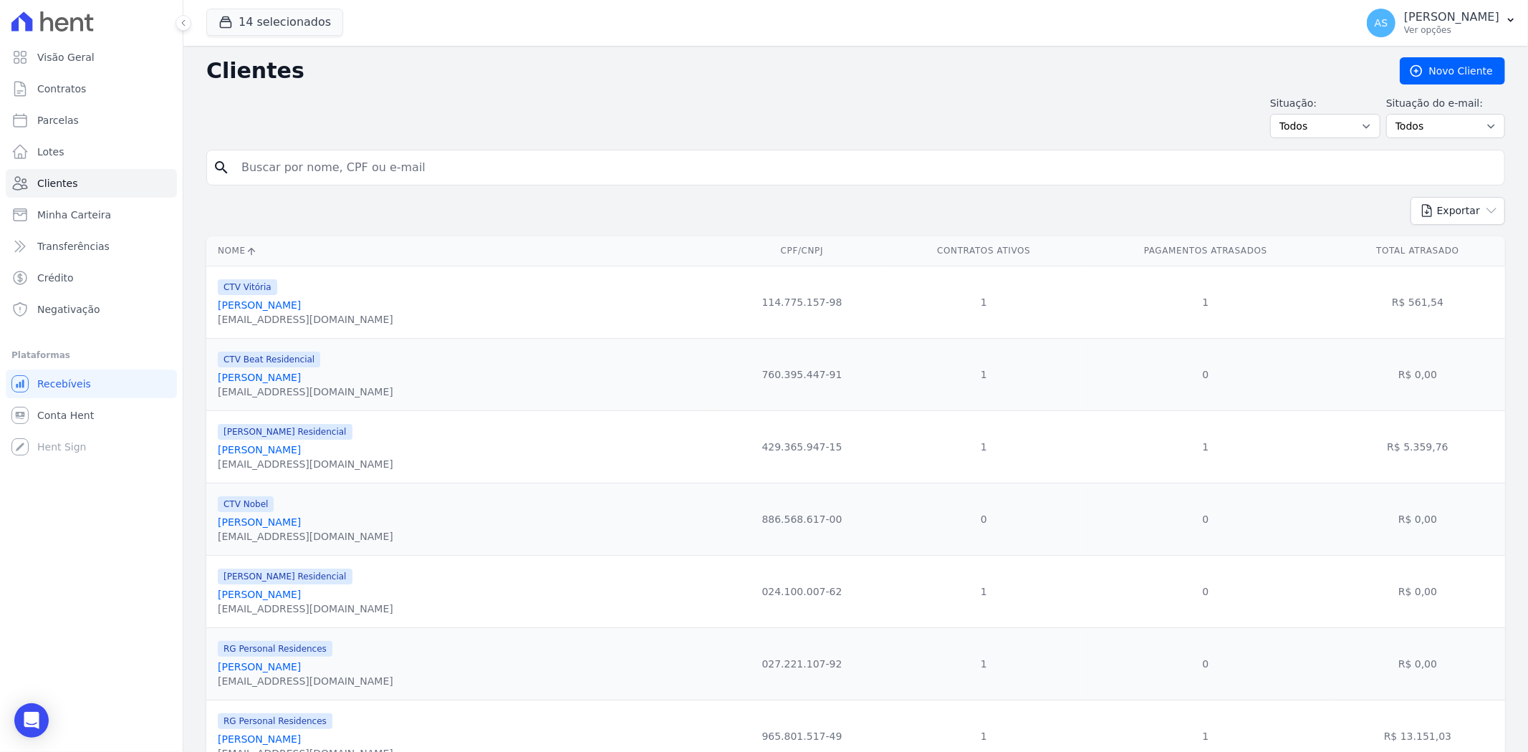
click at [296, 169] on input "search" at bounding box center [866, 167] width 1266 height 29
paste input "[PERSON_NAME]"
type input "[PERSON_NAME]"
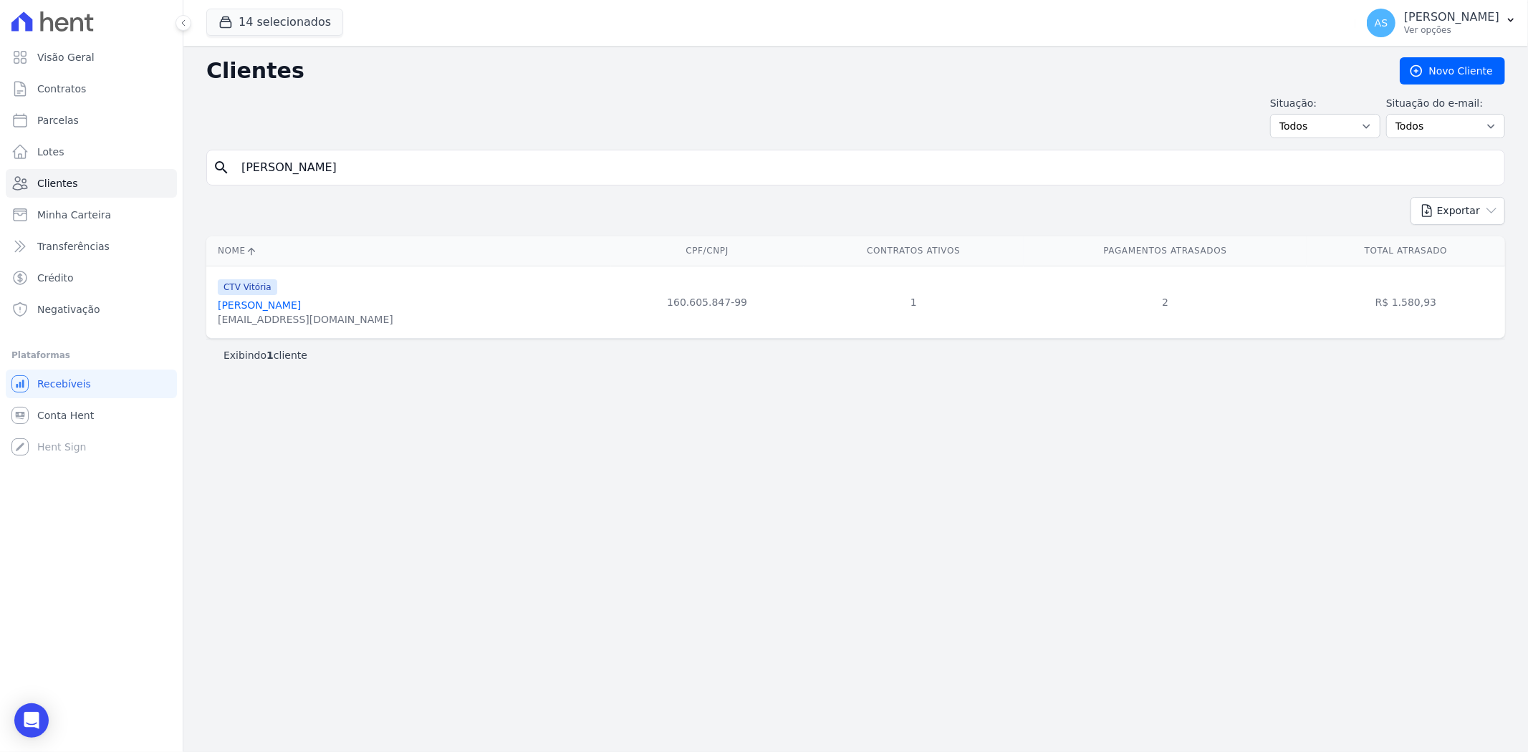
click at [301, 302] on link "[PERSON_NAME]" at bounding box center [259, 304] width 83 height 11
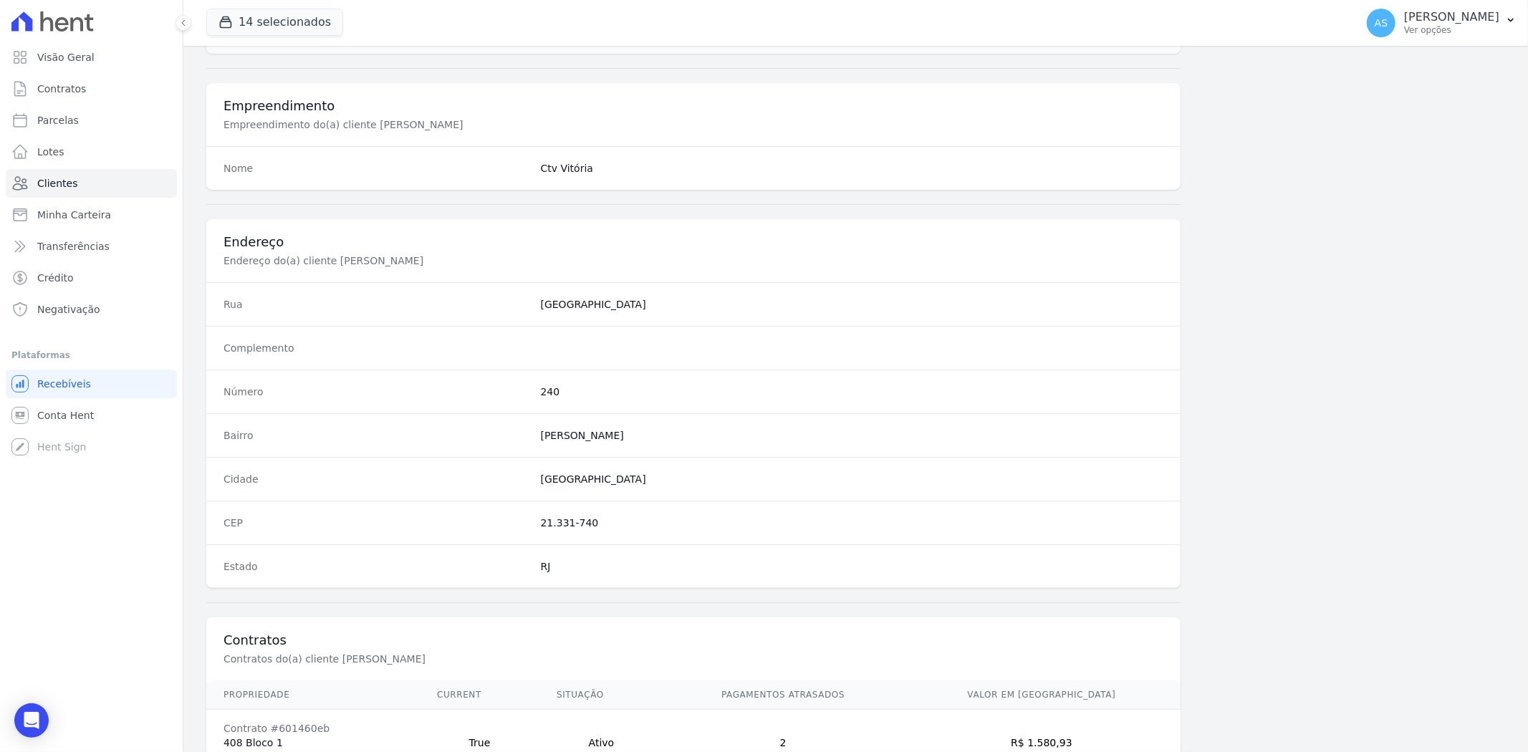
scroll to position [272, 0]
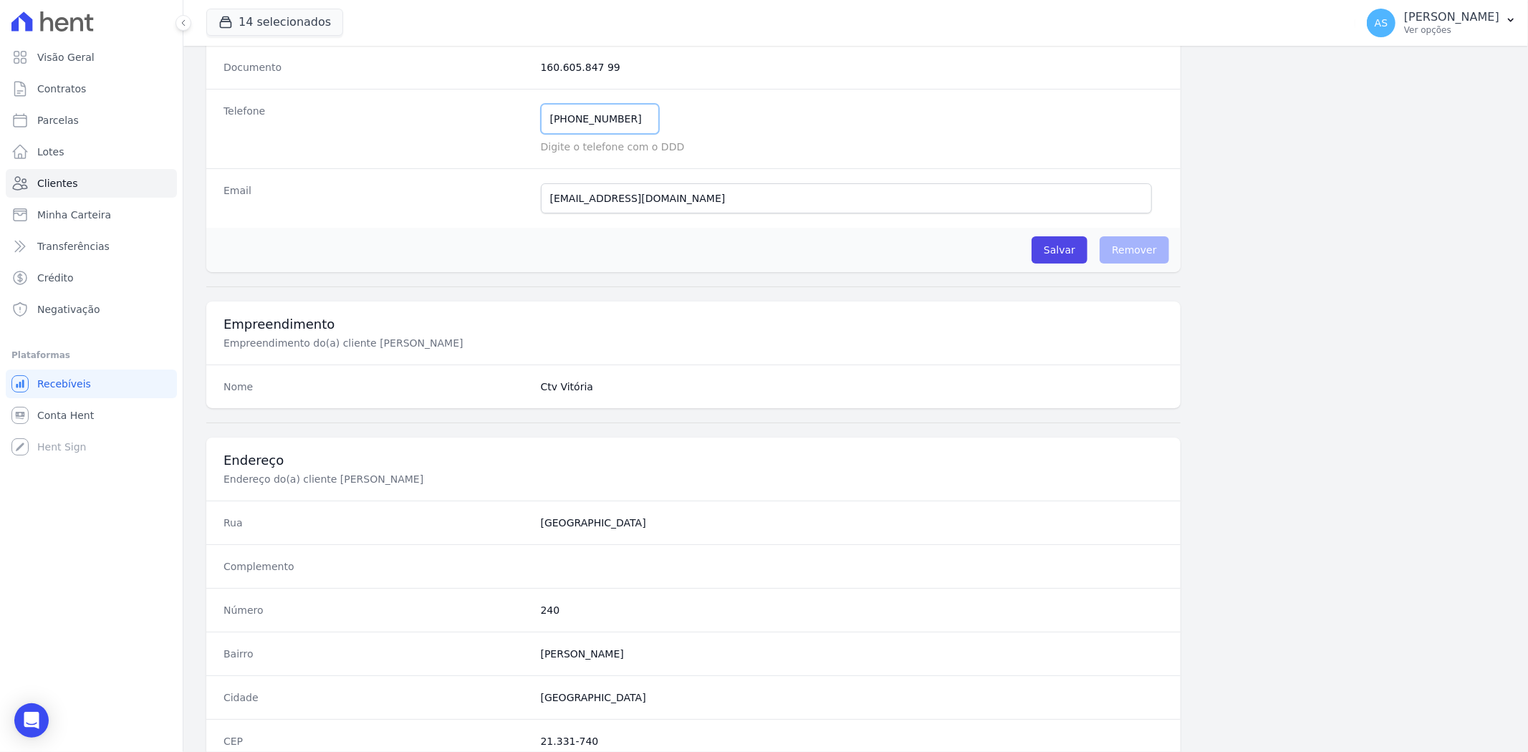
drag, startPoint x: 635, startPoint y: 120, endPoint x: 474, endPoint y: 133, distance: 160.9
click at [474, 133] on div "Telefone [PHONE_NUMBER] Mensagem de SMS ainda não enviada.. Mensagem de [PERSON…" at bounding box center [693, 129] width 974 height 80
click at [457, 133] on dt "Telefone" at bounding box center [377, 129] width 306 height 50
drag, startPoint x: 631, startPoint y: 122, endPoint x: 395, endPoint y: 131, distance: 235.9
click at [395, 131] on div "Telefone [PHONE_NUMBER] Mensagem de SMS ainda não enviada.. Mensagem de [PERSON…" at bounding box center [693, 129] width 974 height 80
